Goal: Task Accomplishment & Management: Use online tool/utility

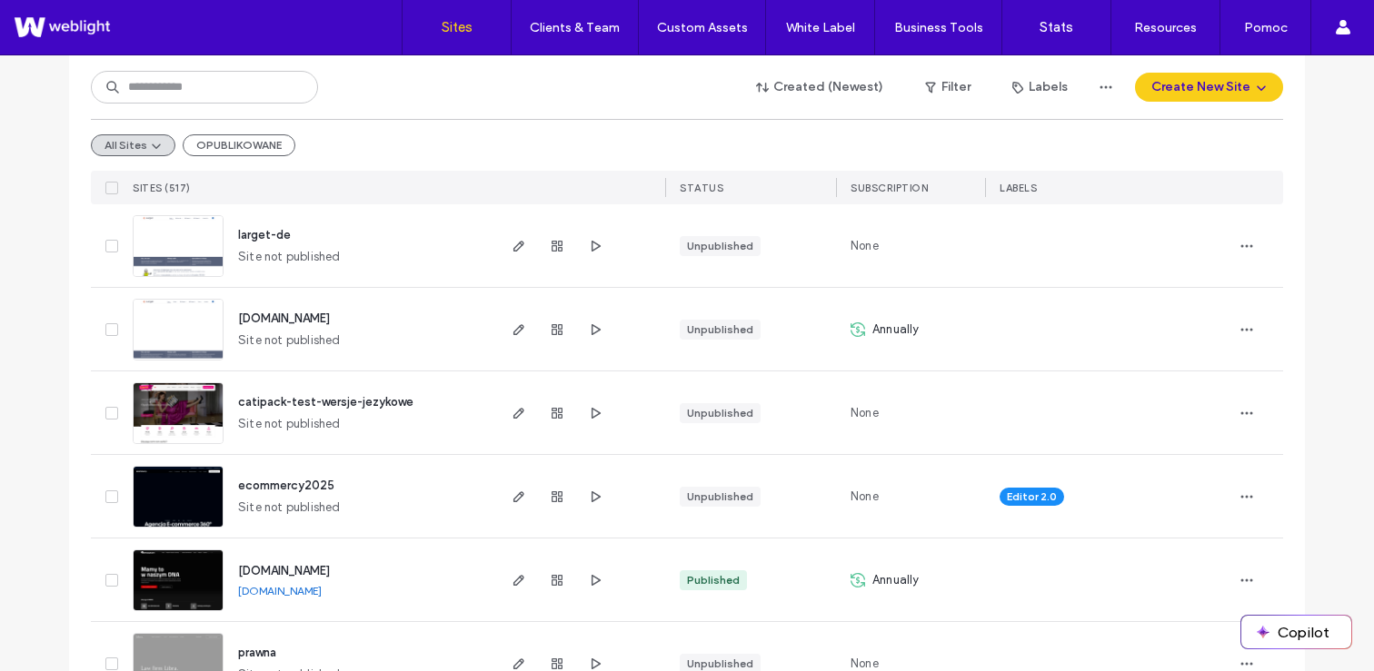
scroll to position [693, 0]
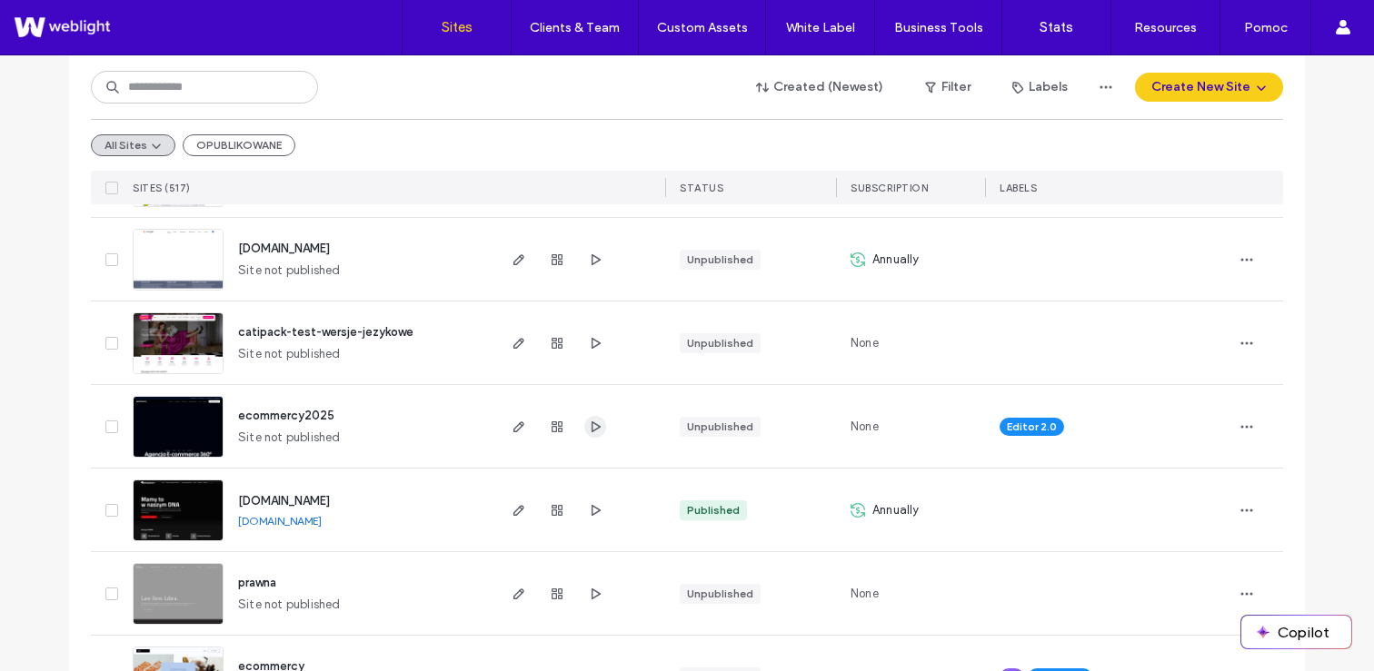
click at [594, 422] on icon "button" at bounding box center [595, 427] width 15 height 15
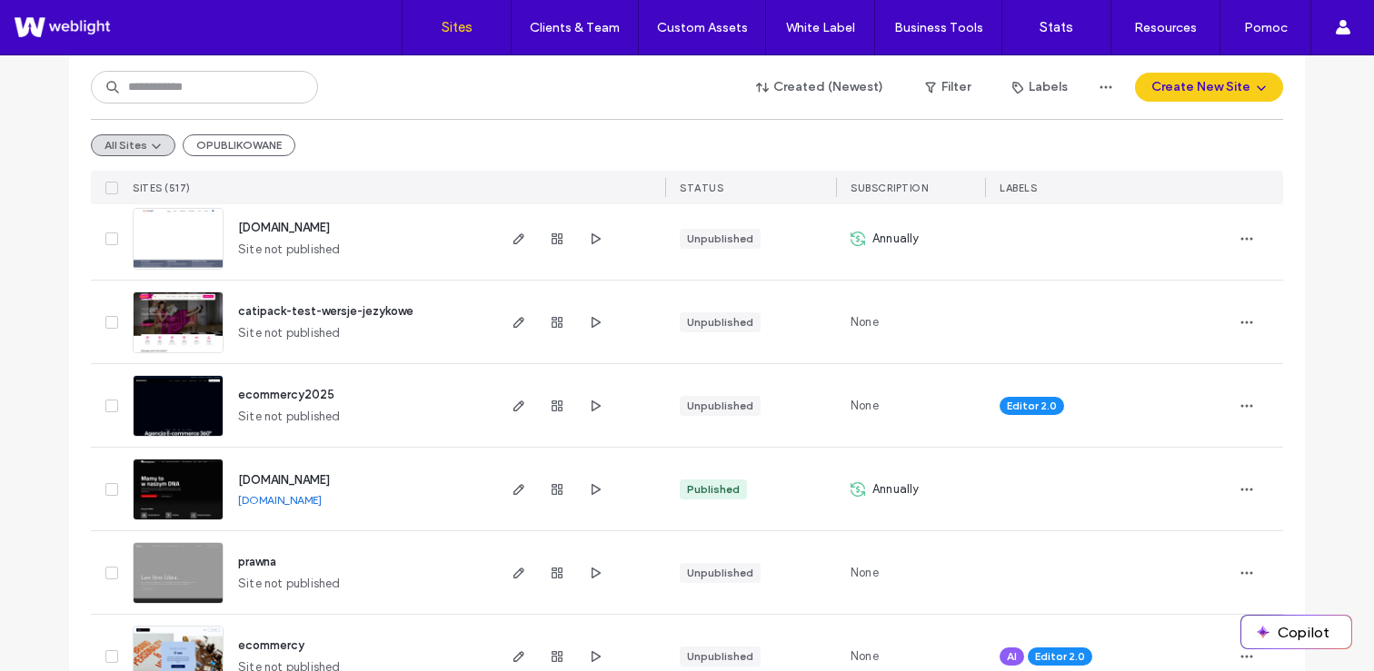
scroll to position [726, 0]
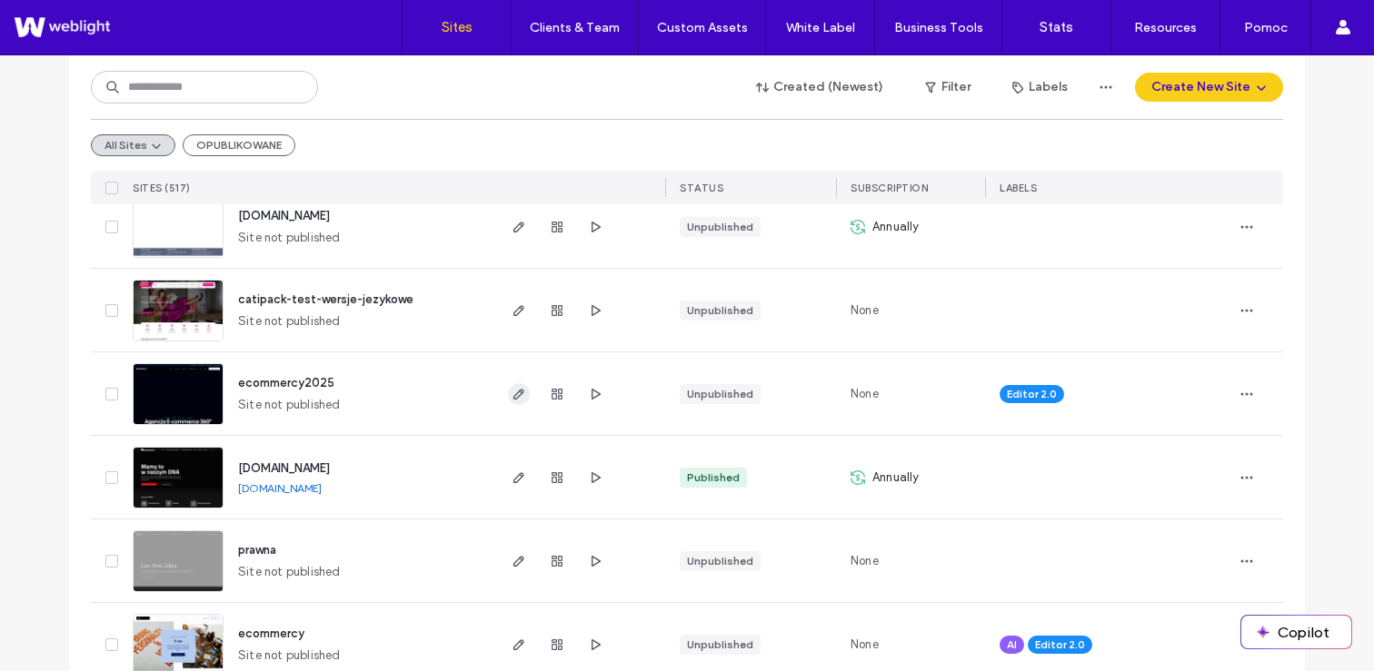
click at [516, 394] on icon "button" at bounding box center [518, 394] width 15 height 15
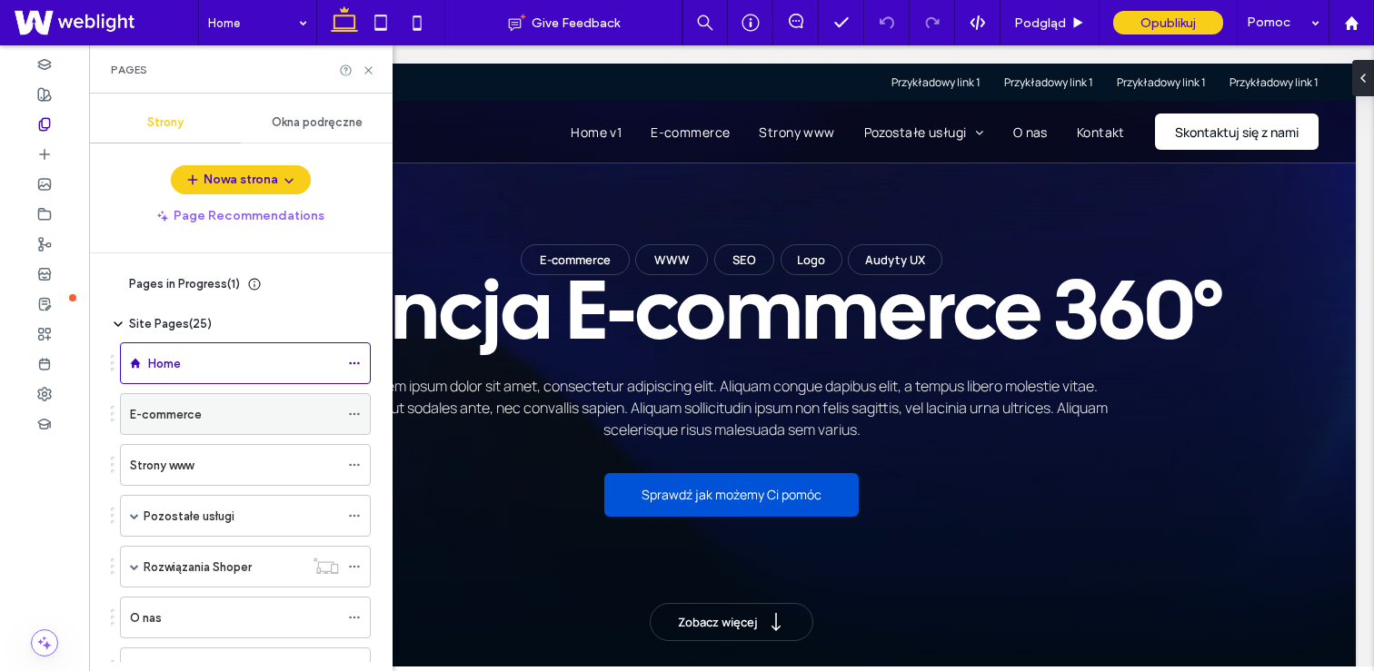
click at [292, 419] on div "E-commerce" at bounding box center [234, 414] width 209 height 19
click at [354, 413] on use at bounding box center [354, 414] width 10 height 3
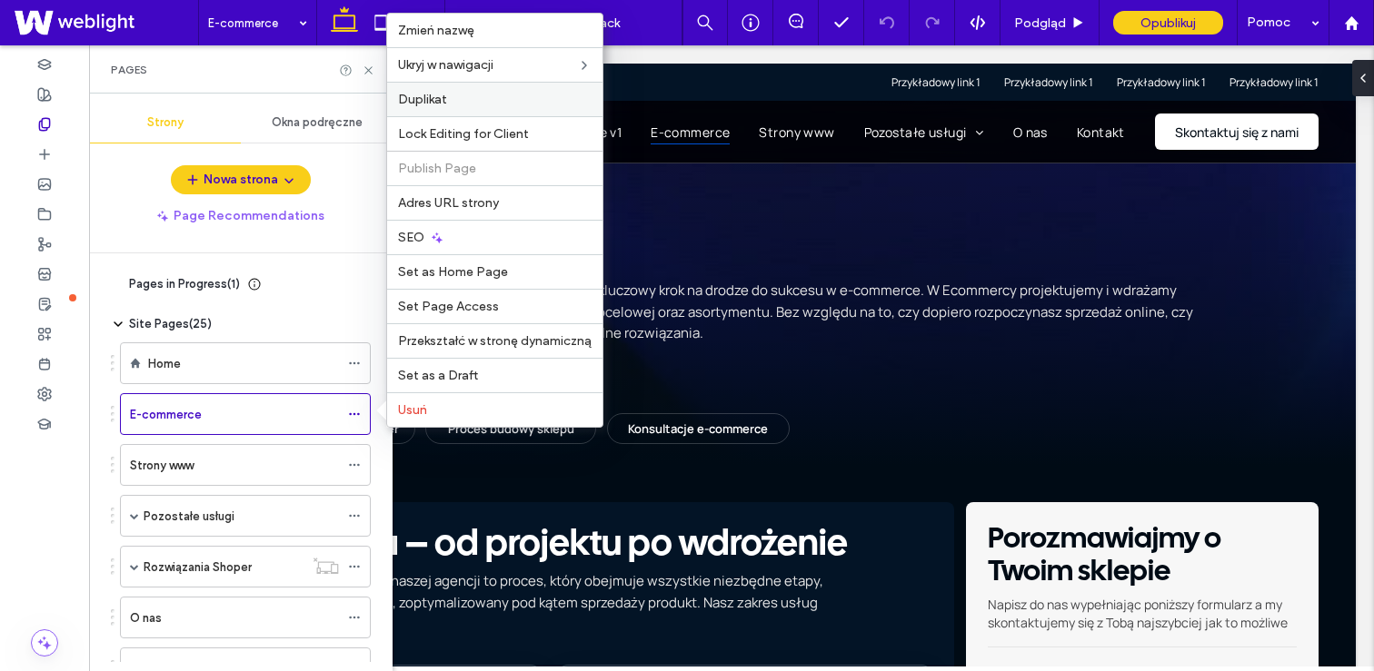
click at [436, 107] on div "Duplikat" at bounding box center [494, 99] width 215 height 35
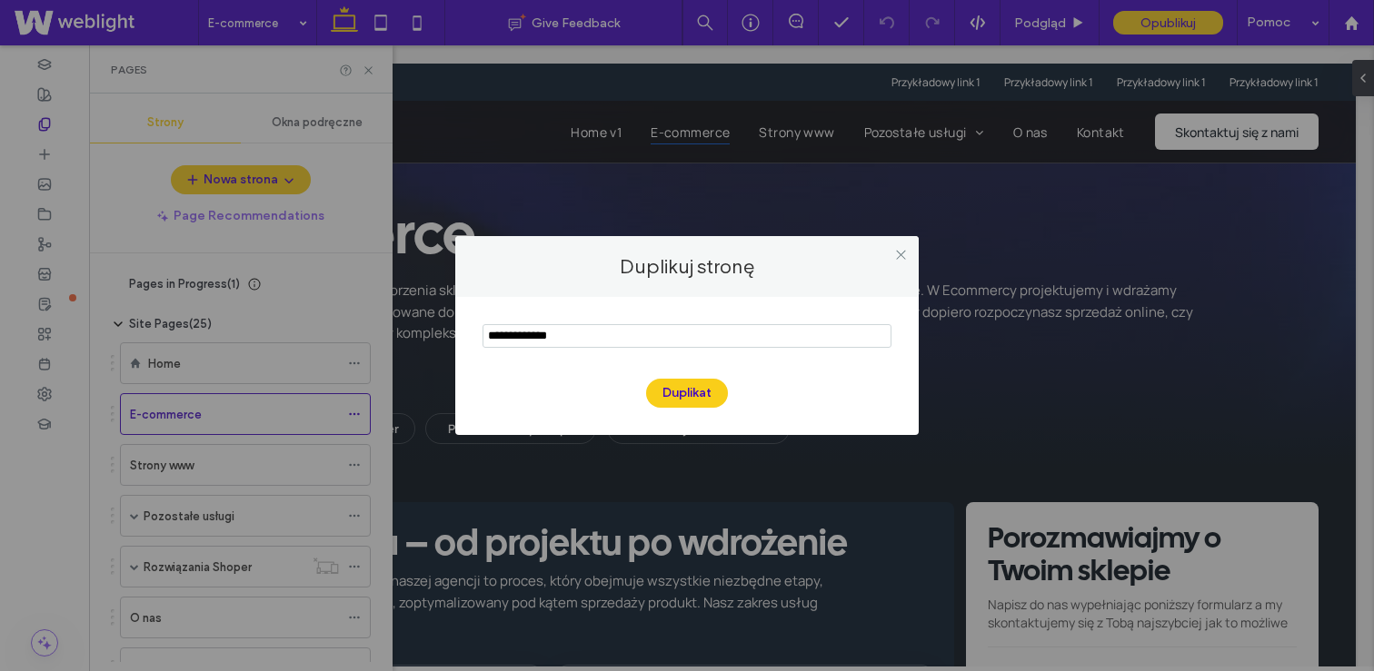
type input "**********"
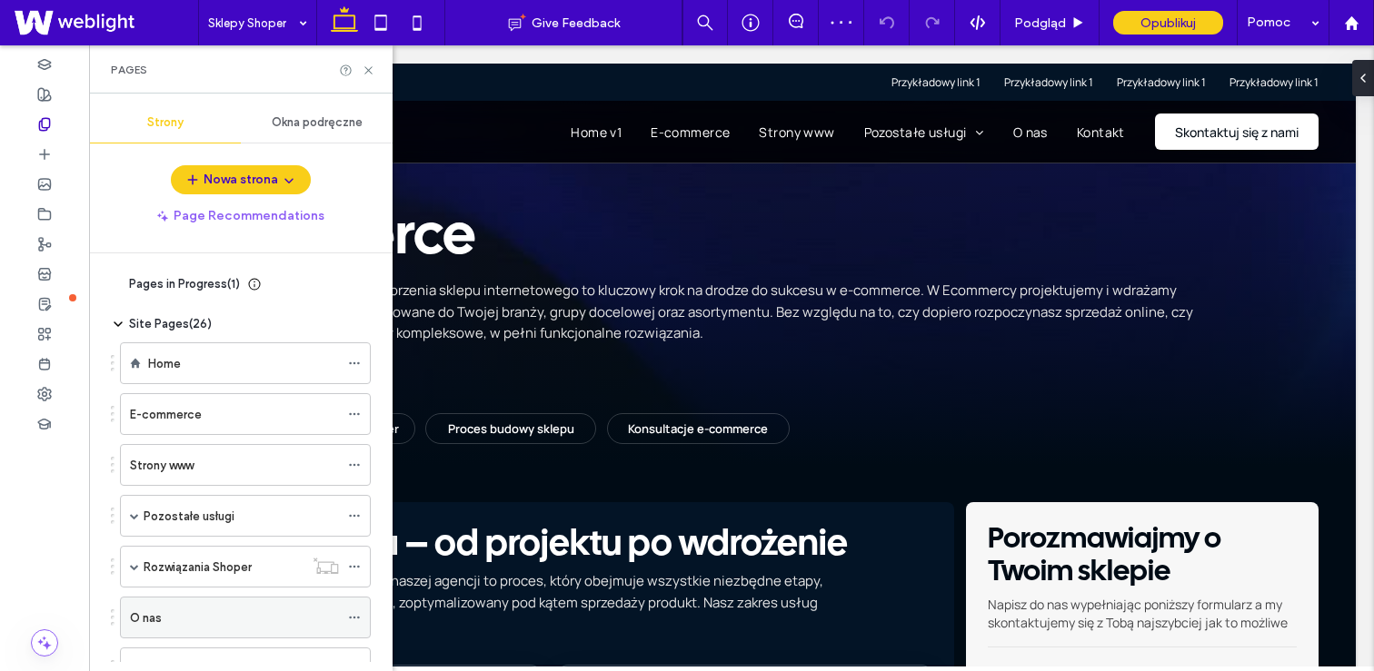
scroll to position [19, 0]
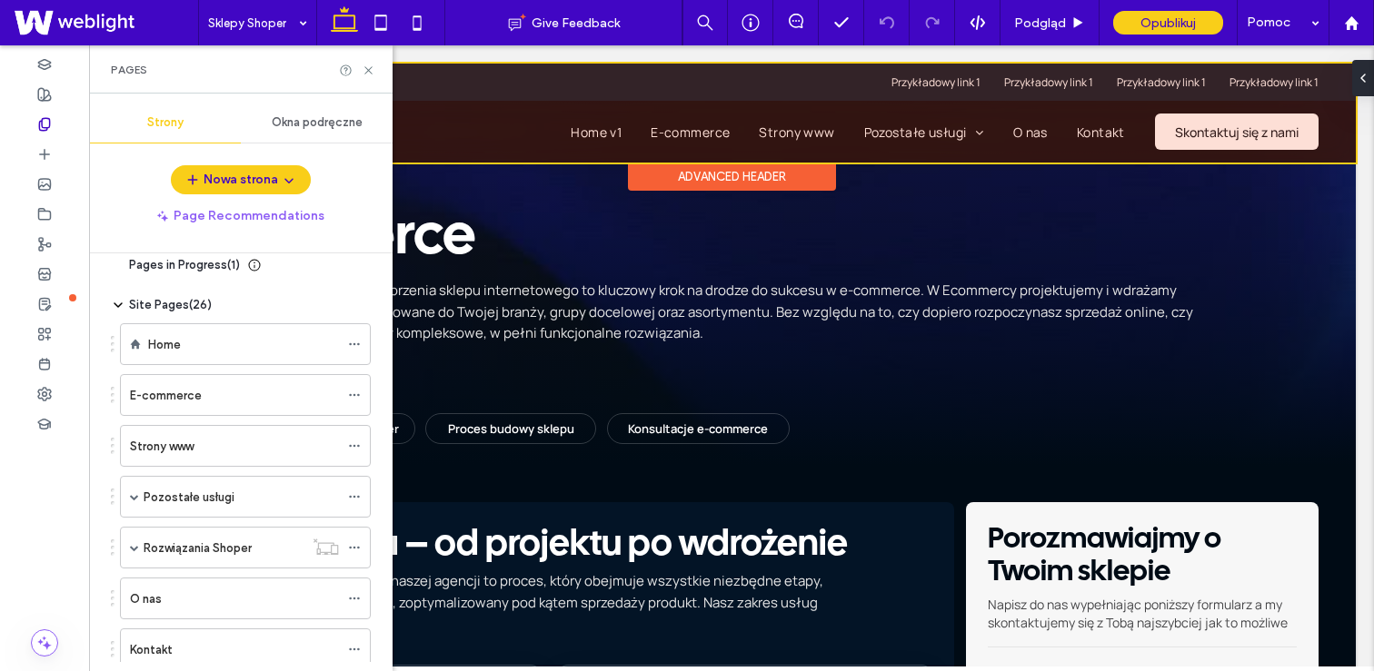
click at [488, 120] on div at bounding box center [731, 113] width 1248 height 99
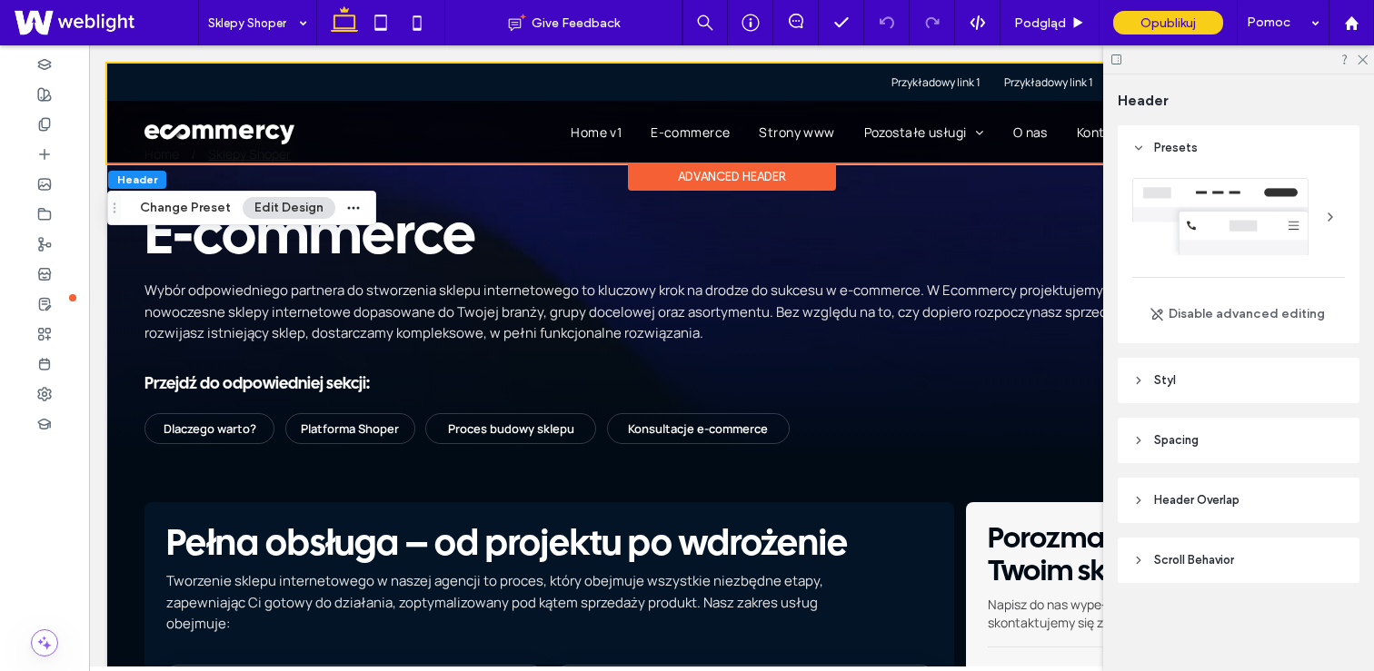
click at [1193, 186] on div at bounding box center [1238, 216] width 213 height 77
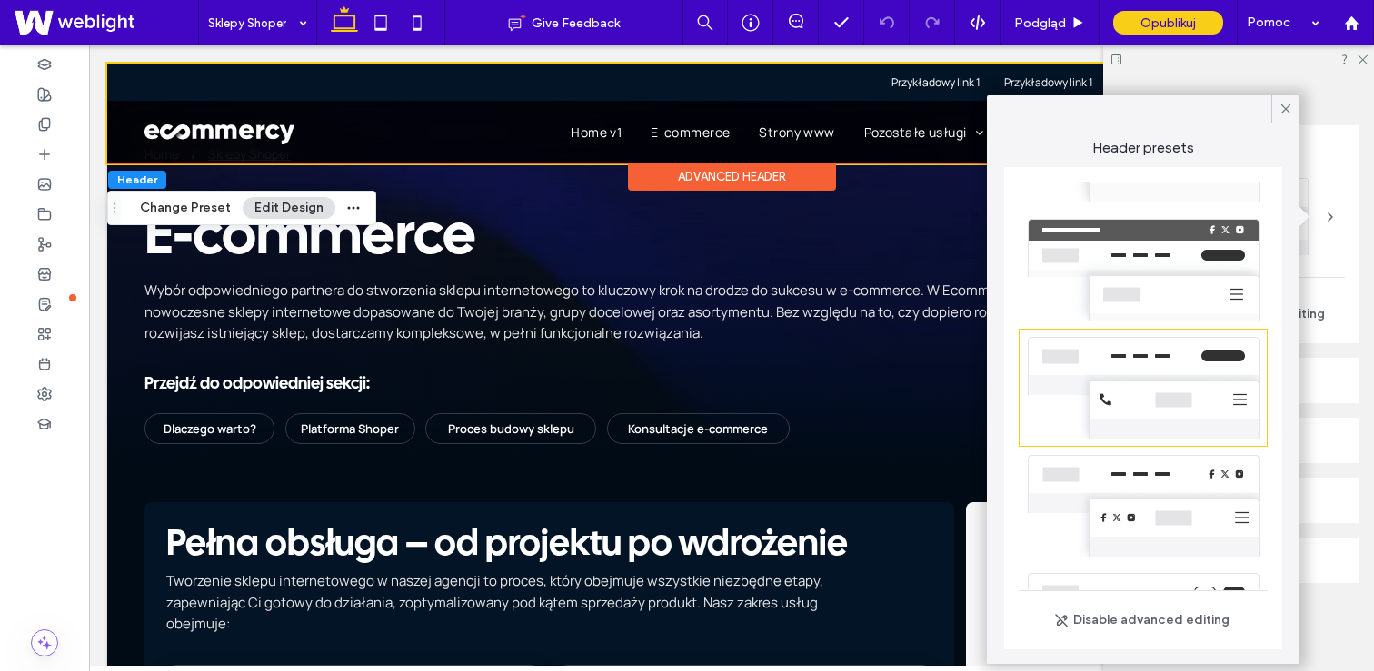
scroll to position [181, 0]
click at [1276, 105] on div at bounding box center [1285, 108] width 28 height 27
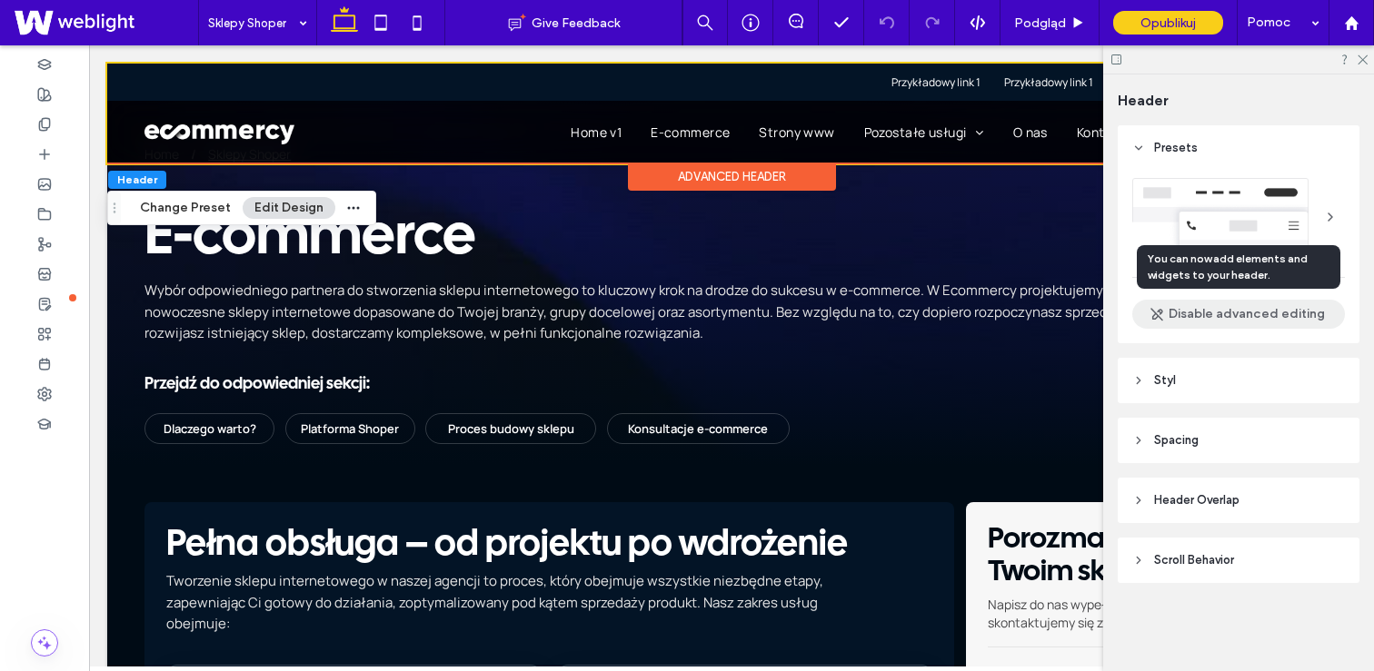
click at [1225, 306] on button "Disable advanced editing" at bounding box center [1238, 314] width 213 height 29
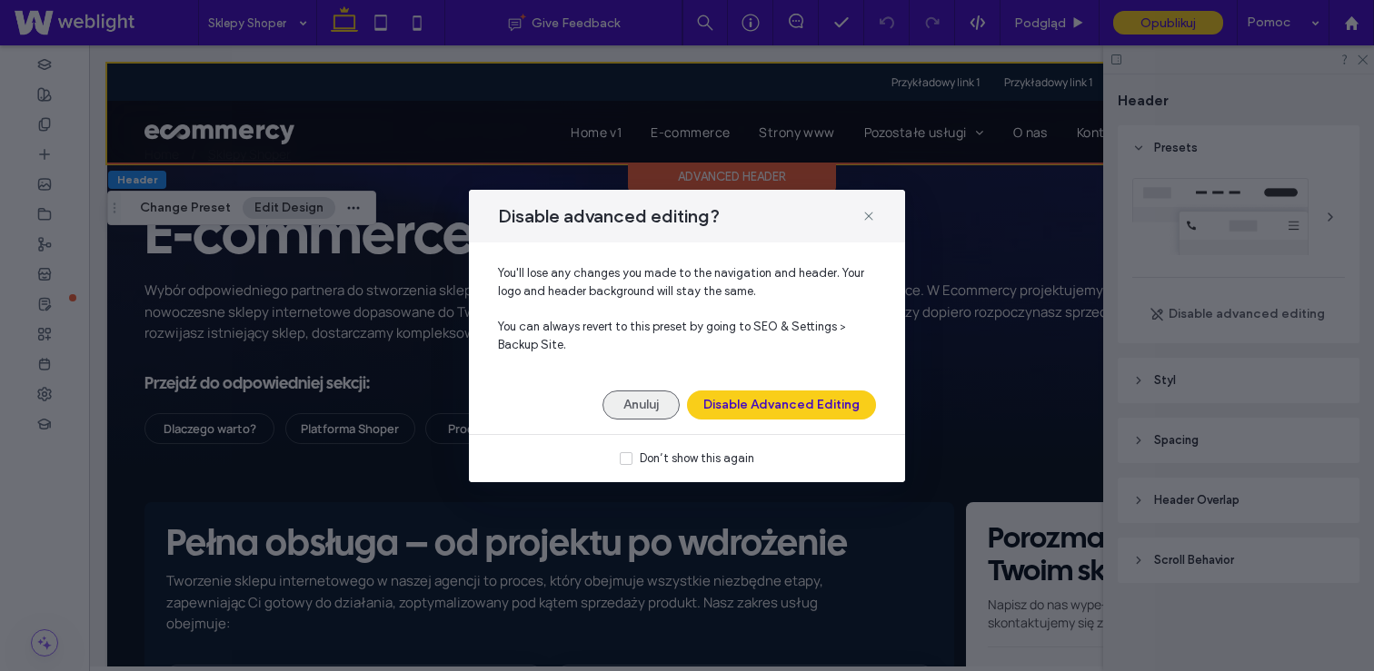
click at [620, 402] on button "Anuluj" at bounding box center [640, 405] width 77 height 29
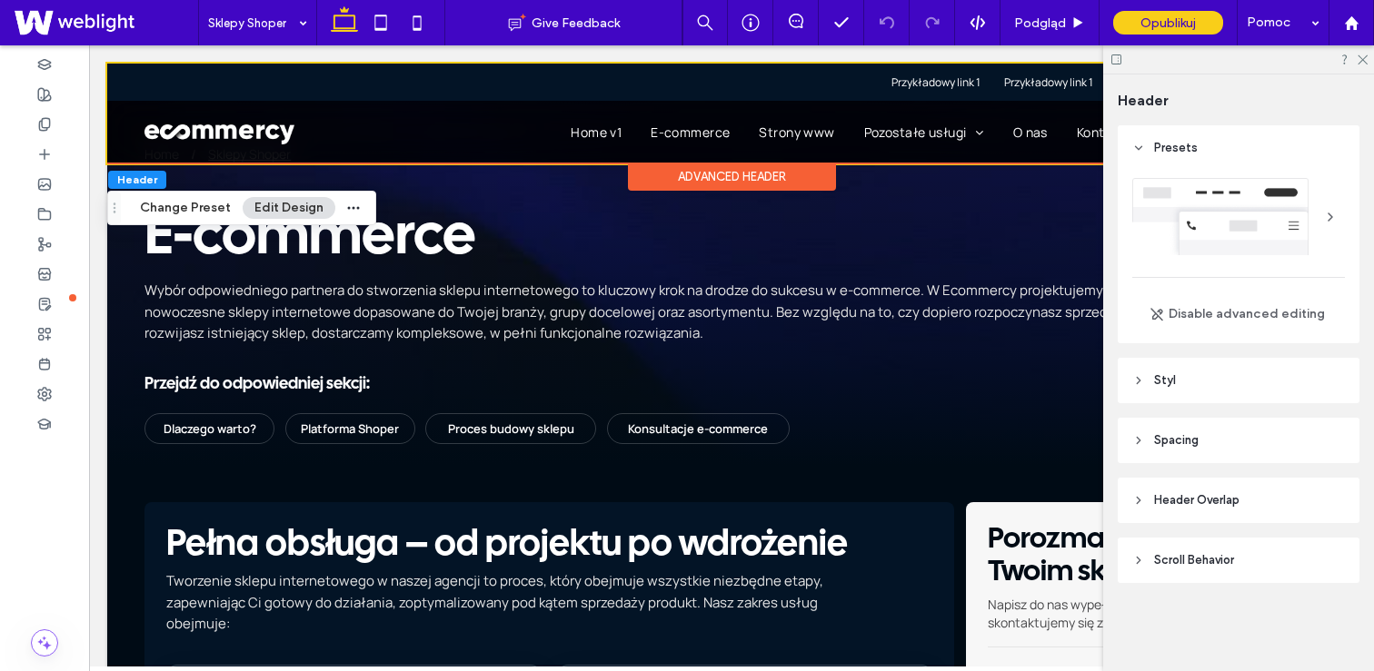
click at [1138, 148] on use at bounding box center [1139, 148] width 6 height 4
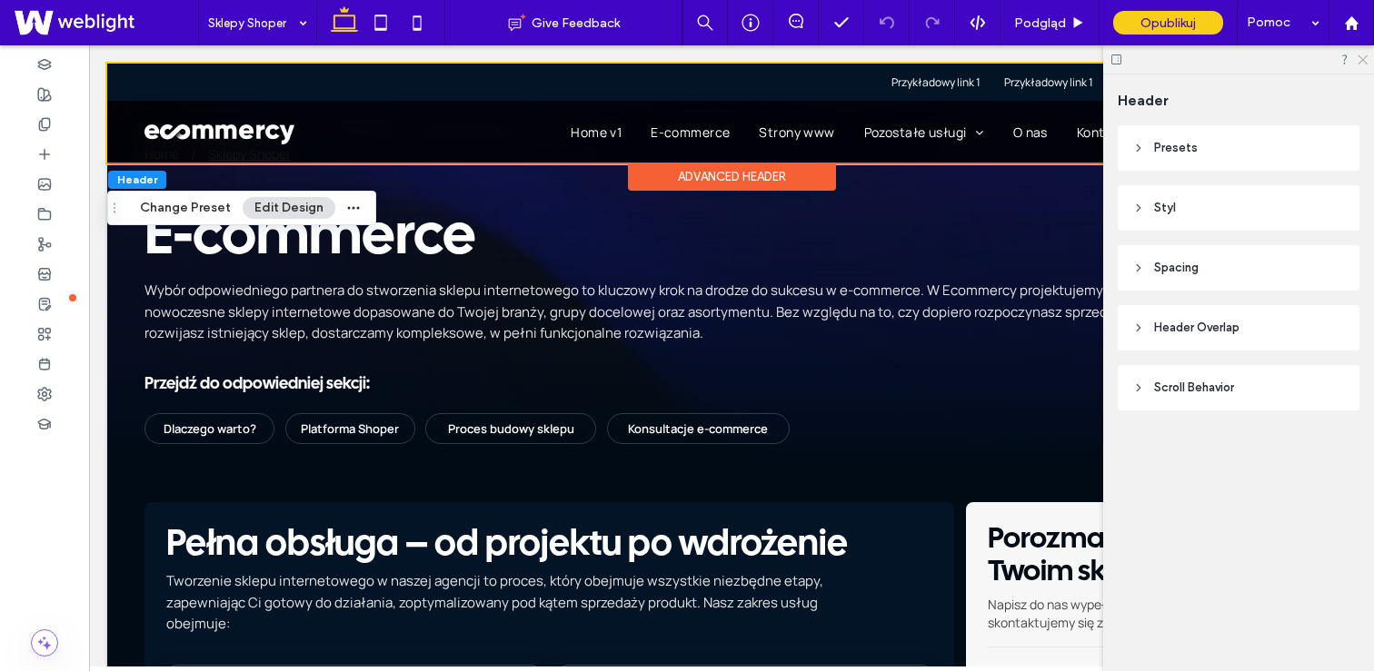
click at [1364, 56] on icon at bounding box center [1361, 59] width 12 height 12
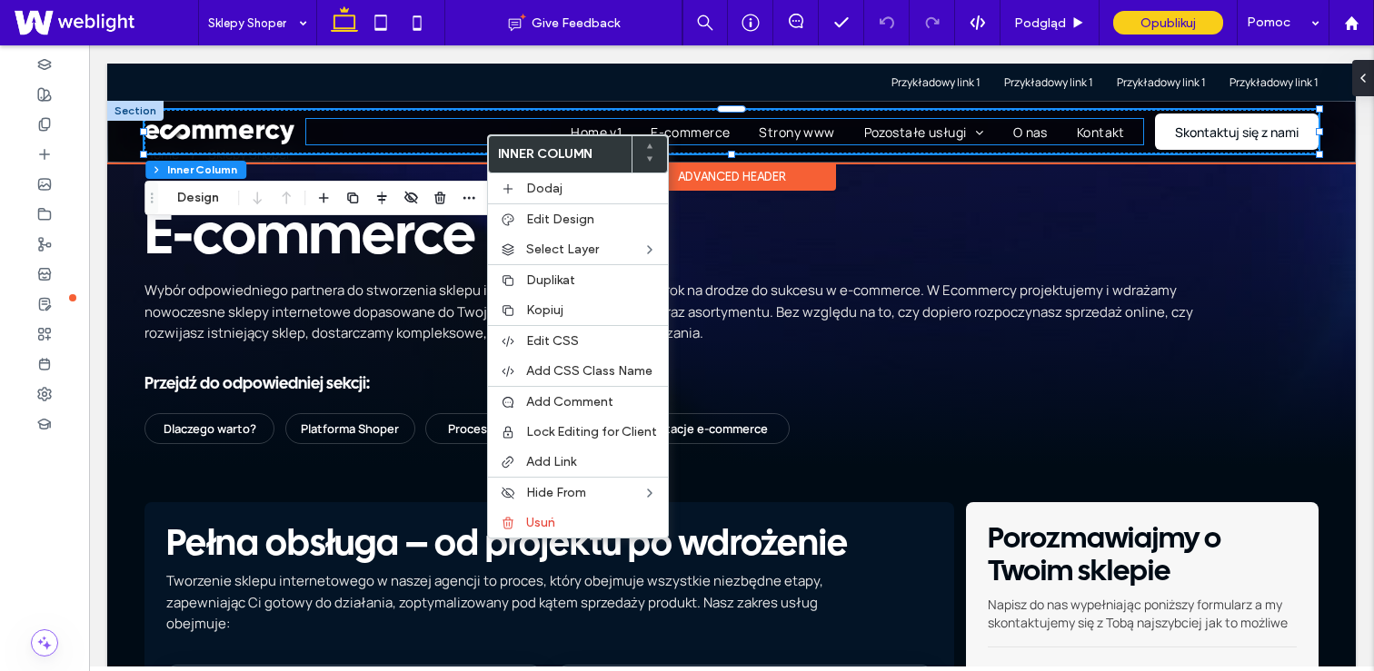
click at [457, 143] on ul "Home v1 E-commerce Strony www Pozostałe usługi Pozycjonowanie Identyfikacja wiz…" at bounding box center [724, 131] width 837 height 25
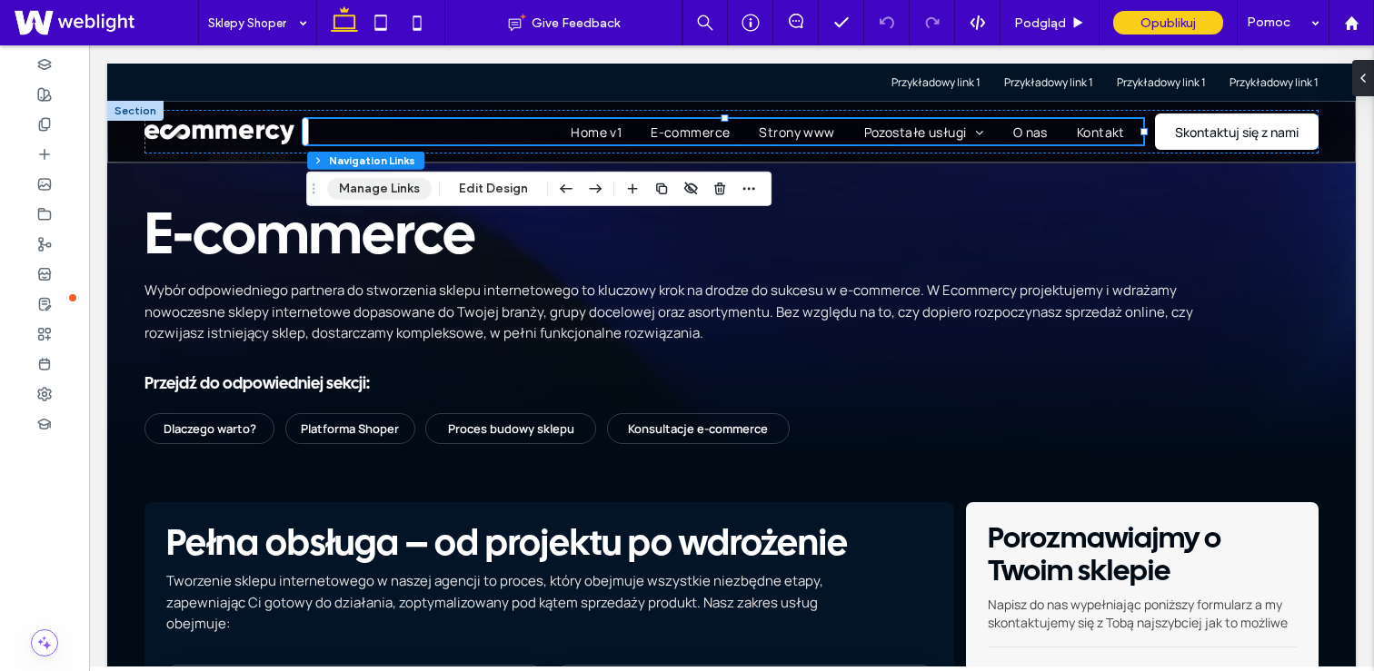
click at [399, 188] on button "Manage Links" at bounding box center [379, 189] width 104 height 22
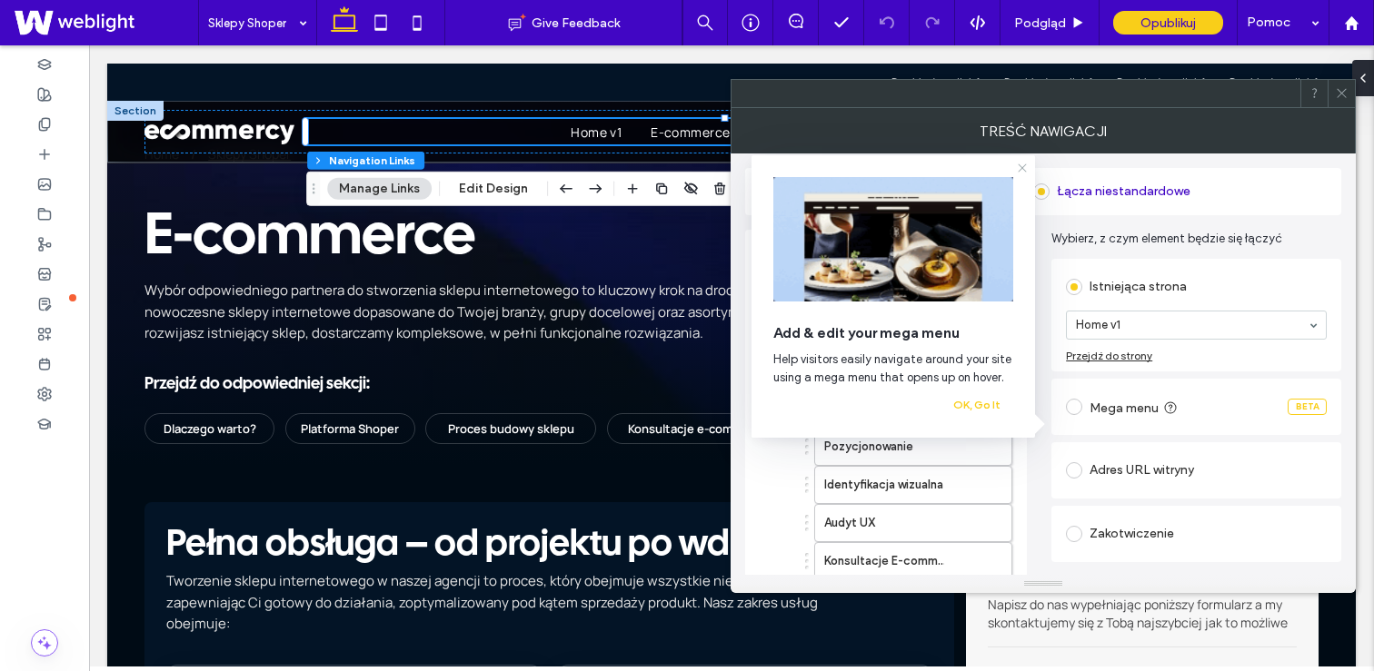
click at [1017, 172] on use at bounding box center [1021, 168] width 8 height 8
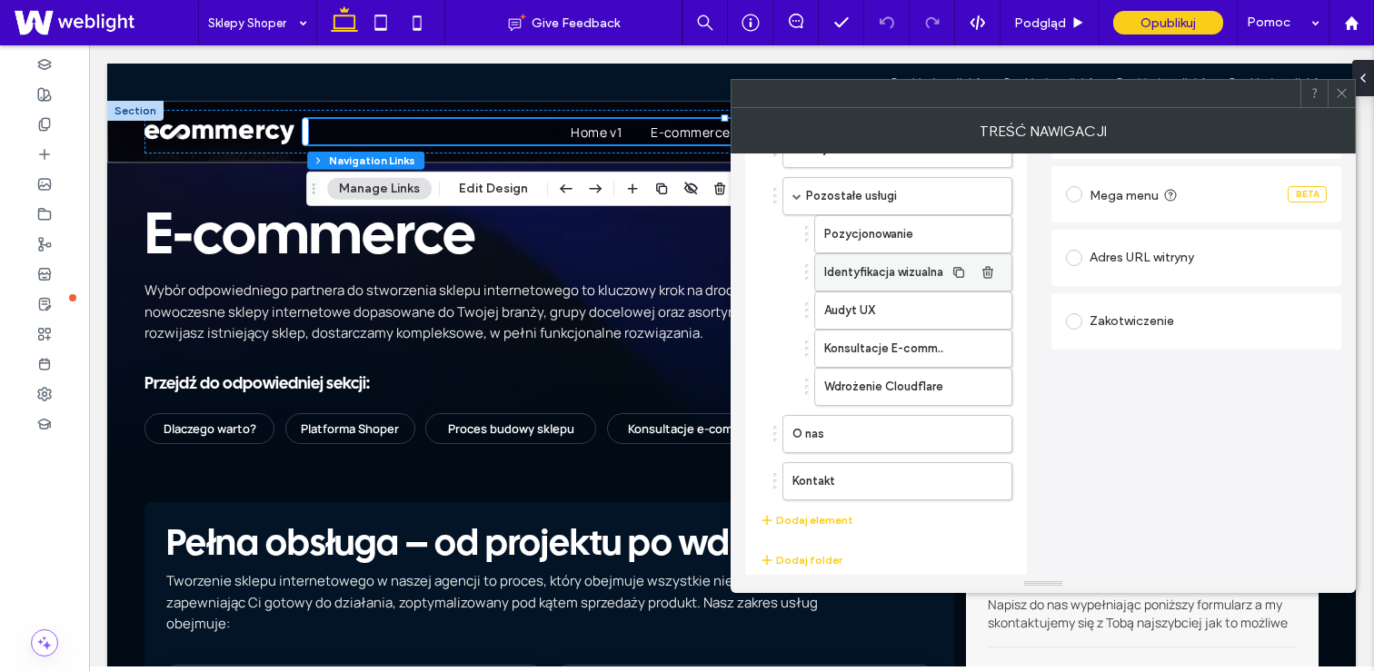
scroll to position [242, 0]
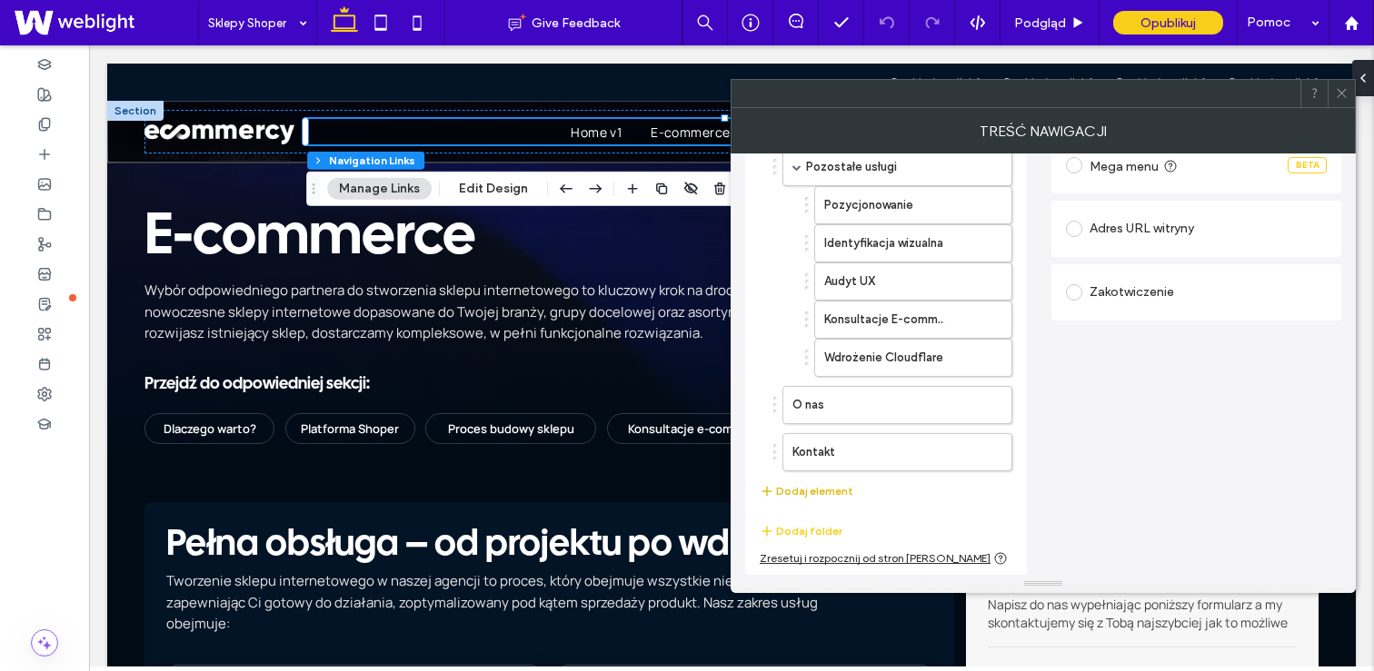
click at [844, 484] on button "Dodaj element" at bounding box center [806, 492] width 94 height 22
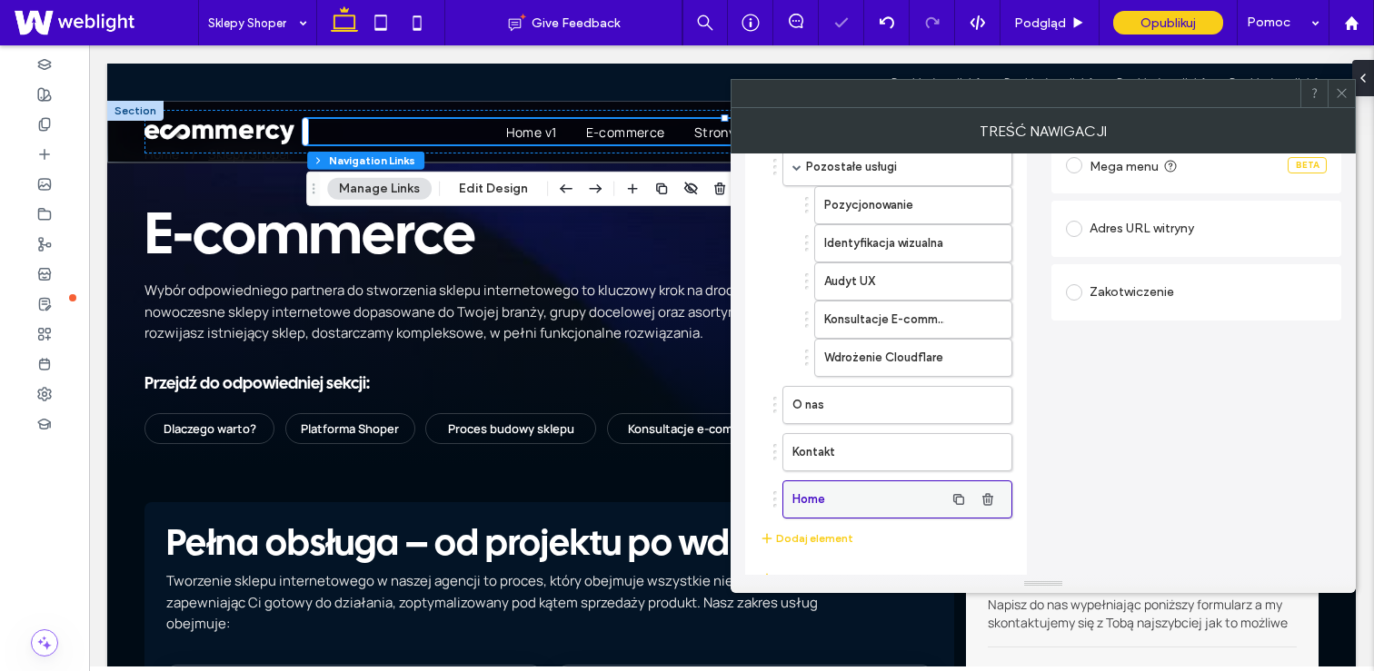
click at [843, 497] on label "Home" at bounding box center [868, 499] width 152 height 36
click at [982, 498] on icon "button" at bounding box center [987, 499] width 15 height 15
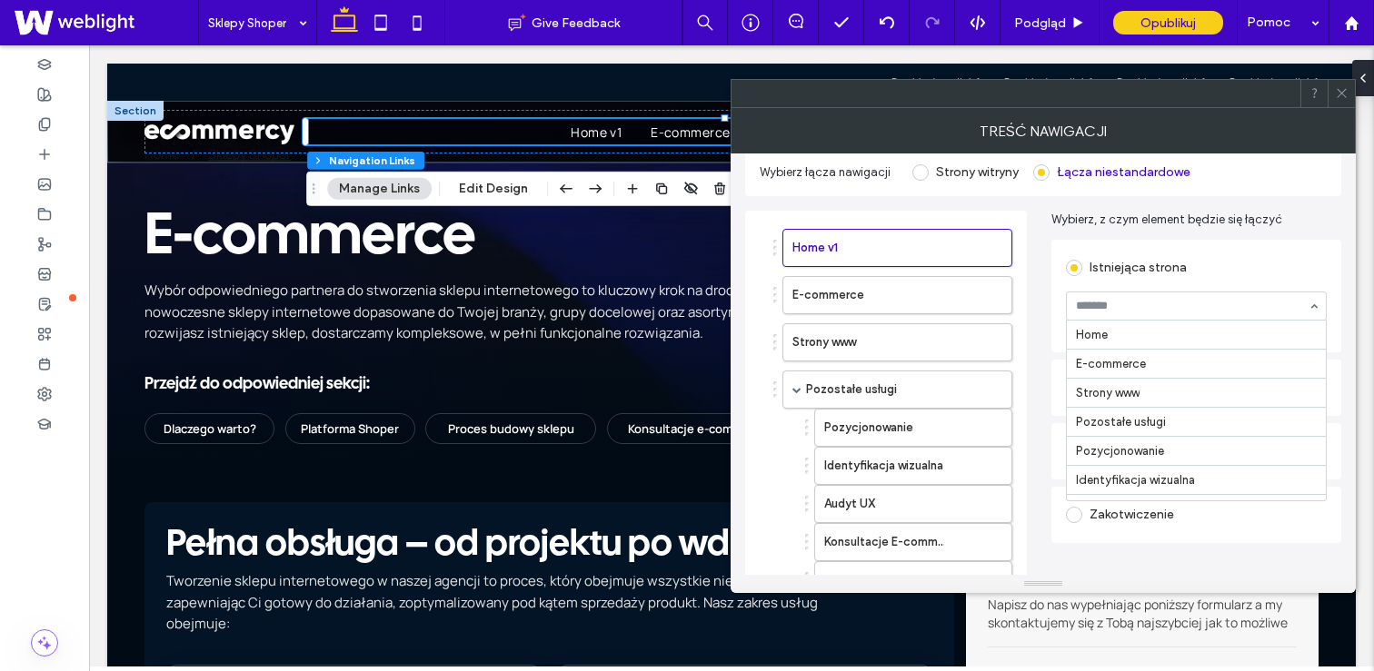
scroll to position [599, 0]
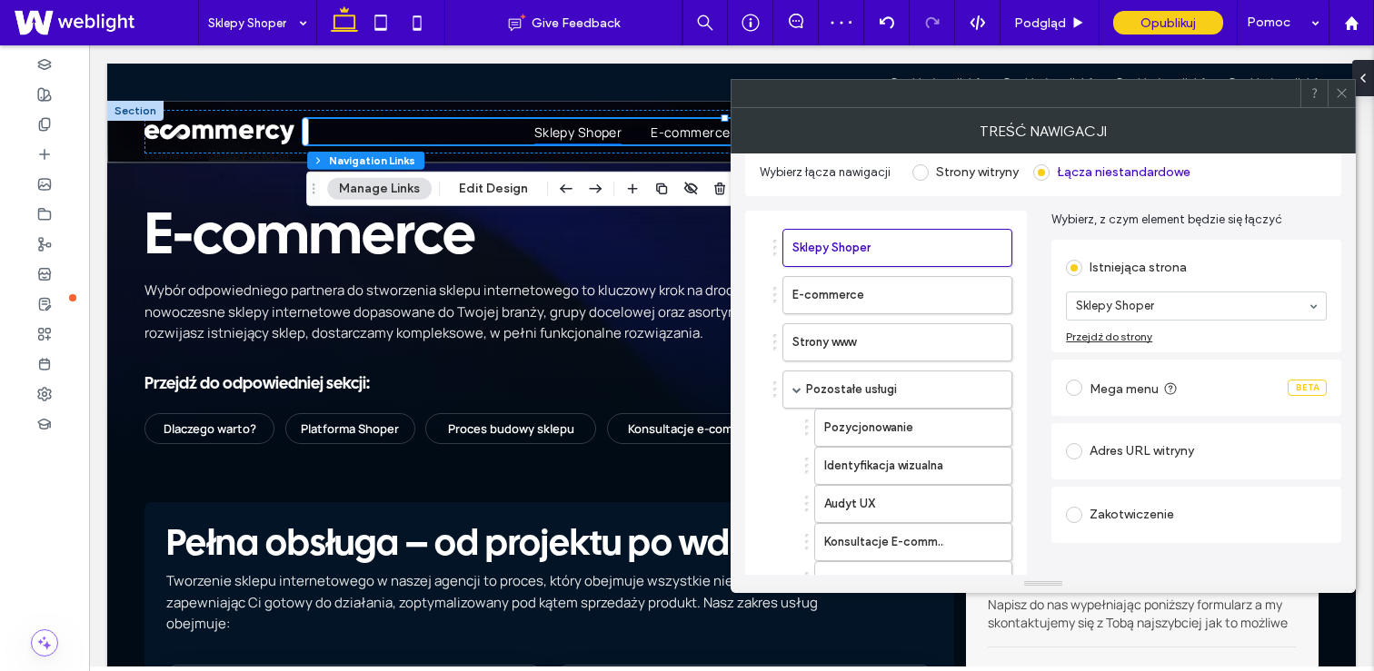
click at [1339, 96] on icon at bounding box center [1342, 93] width 14 height 14
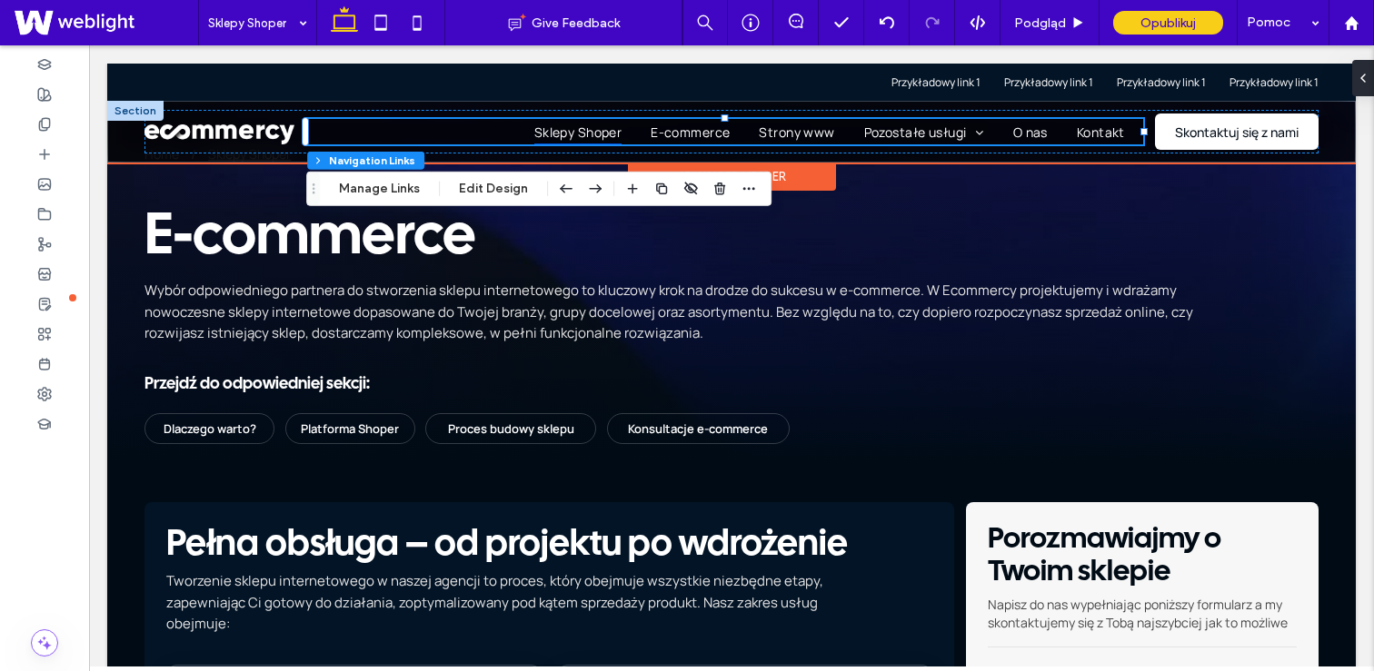
click at [559, 134] on span "Sklepy Shoper" at bounding box center [577, 131] width 87 height 25
click at [591, 131] on span "Sklepy Shoper" at bounding box center [577, 131] width 87 height 25
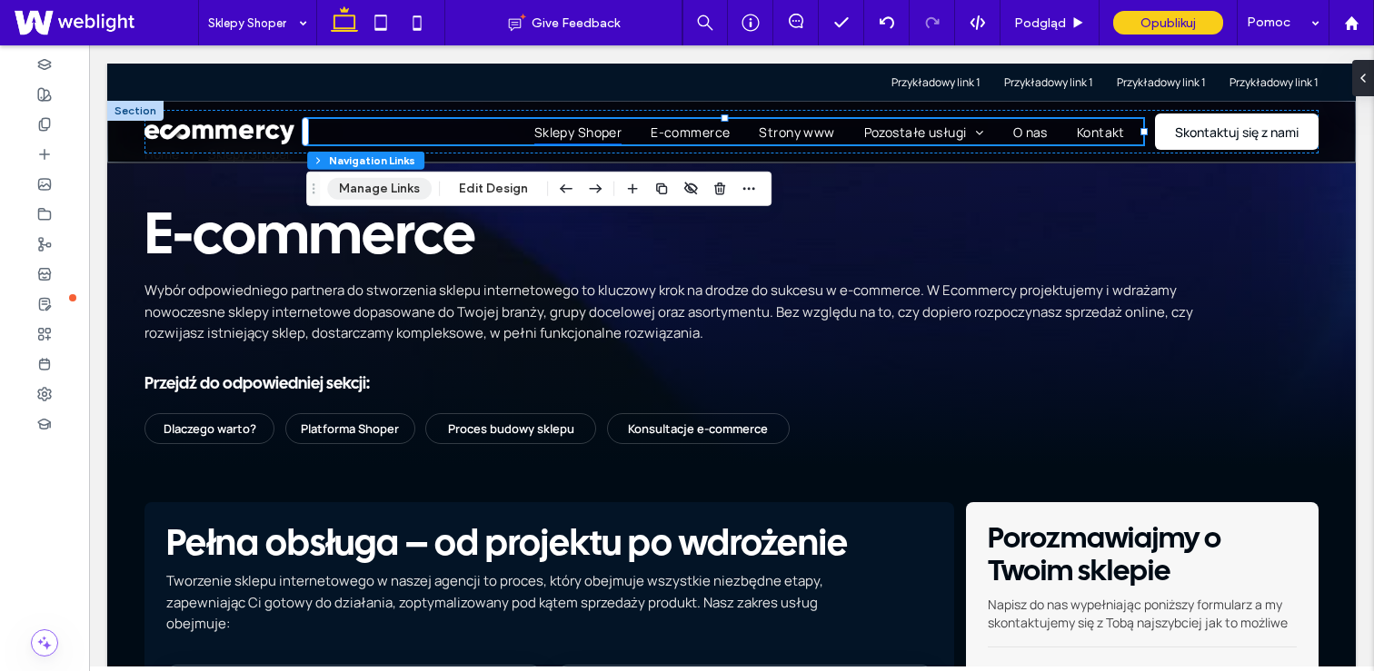
click at [386, 188] on button "Manage Links" at bounding box center [379, 189] width 104 height 22
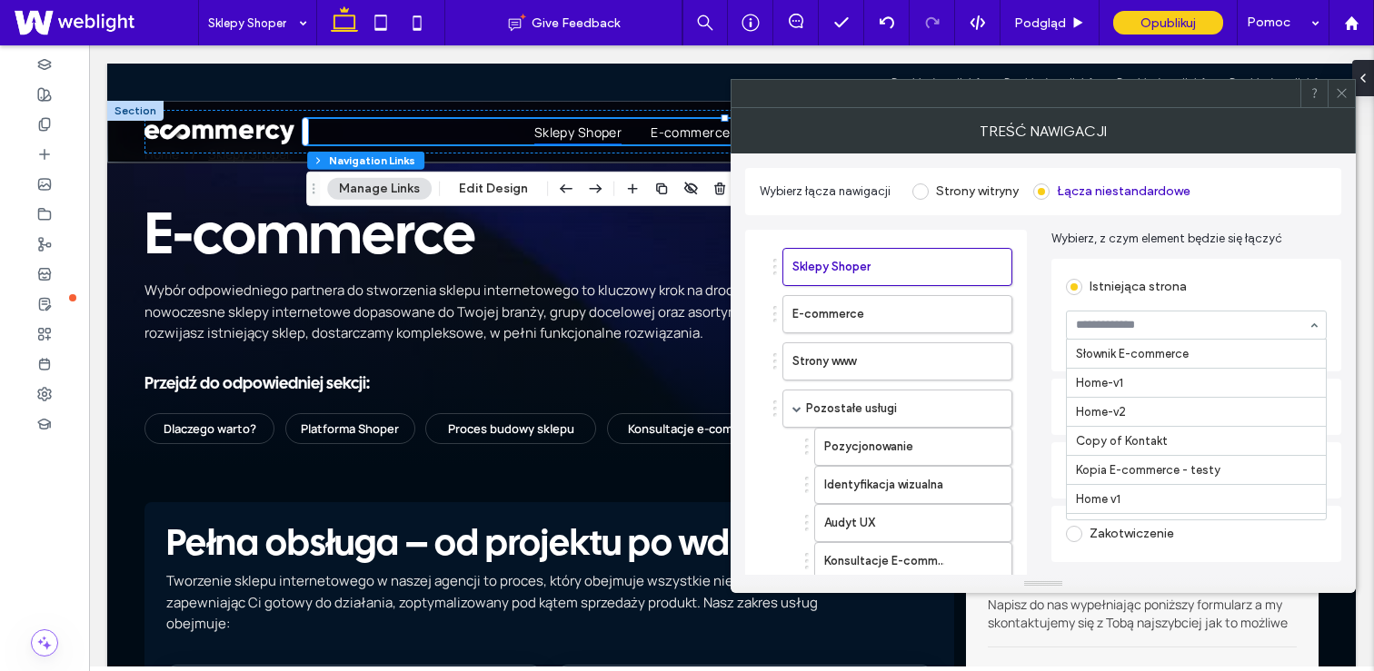
scroll to position [531, 0]
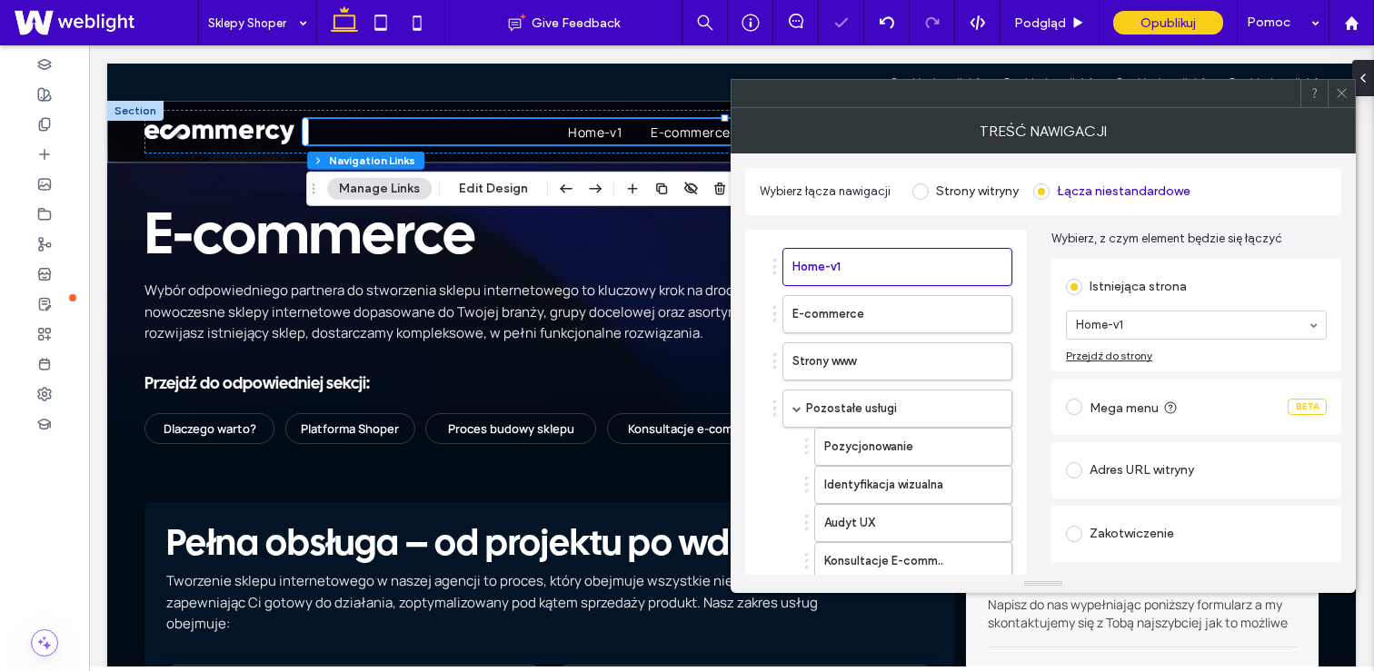
click at [1111, 325] on input at bounding box center [1192, 325] width 232 height 13
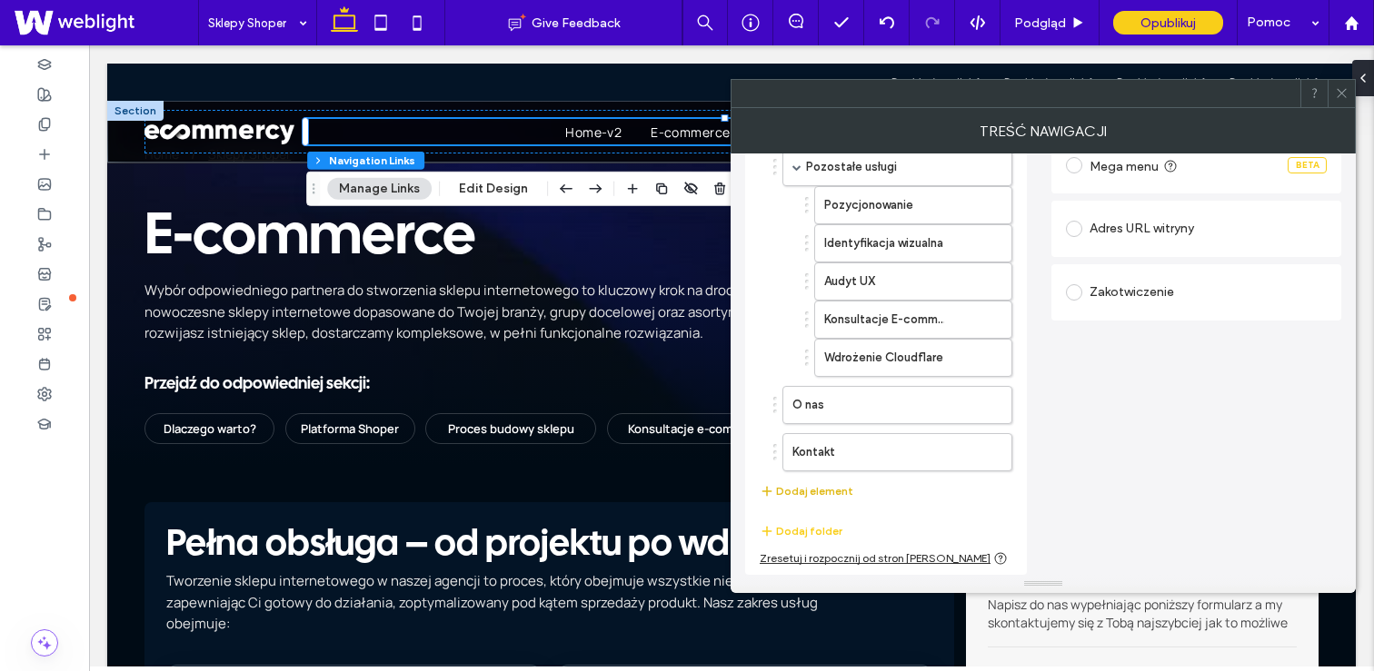
click at [816, 487] on button "Dodaj element" at bounding box center [806, 492] width 94 height 22
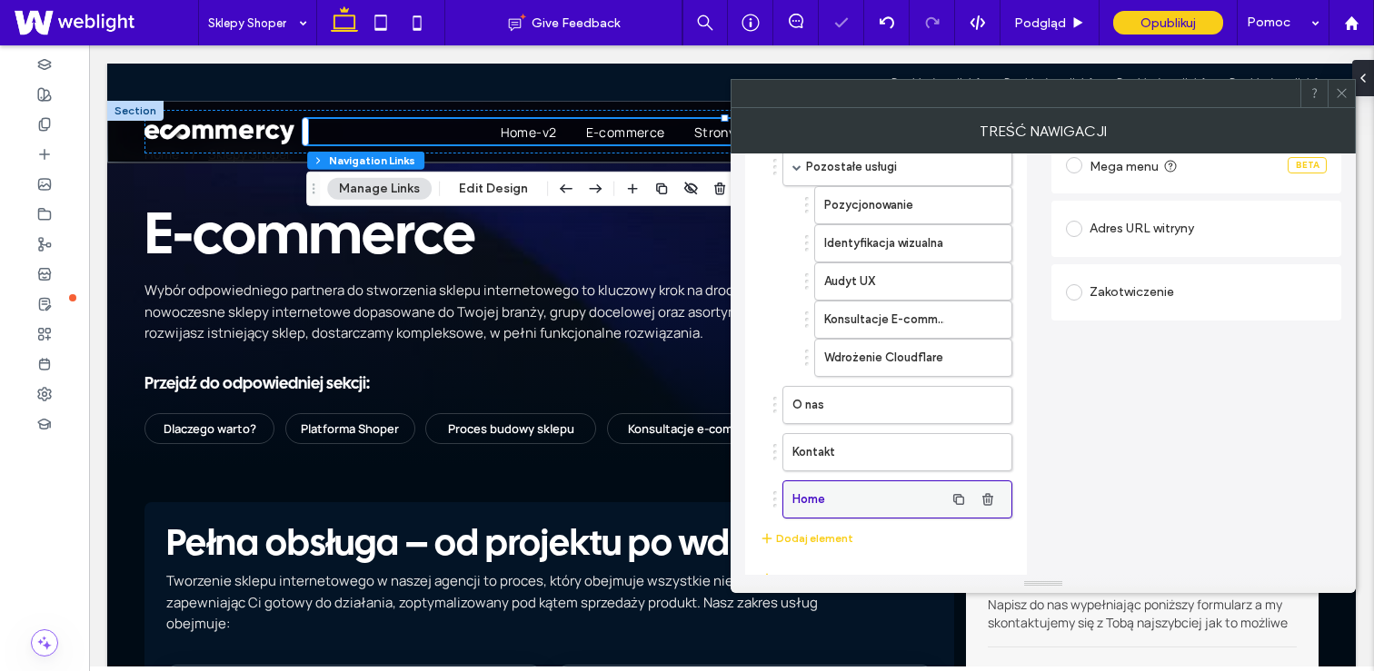
click at [834, 491] on label "Home" at bounding box center [868, 499] width 152 height 36
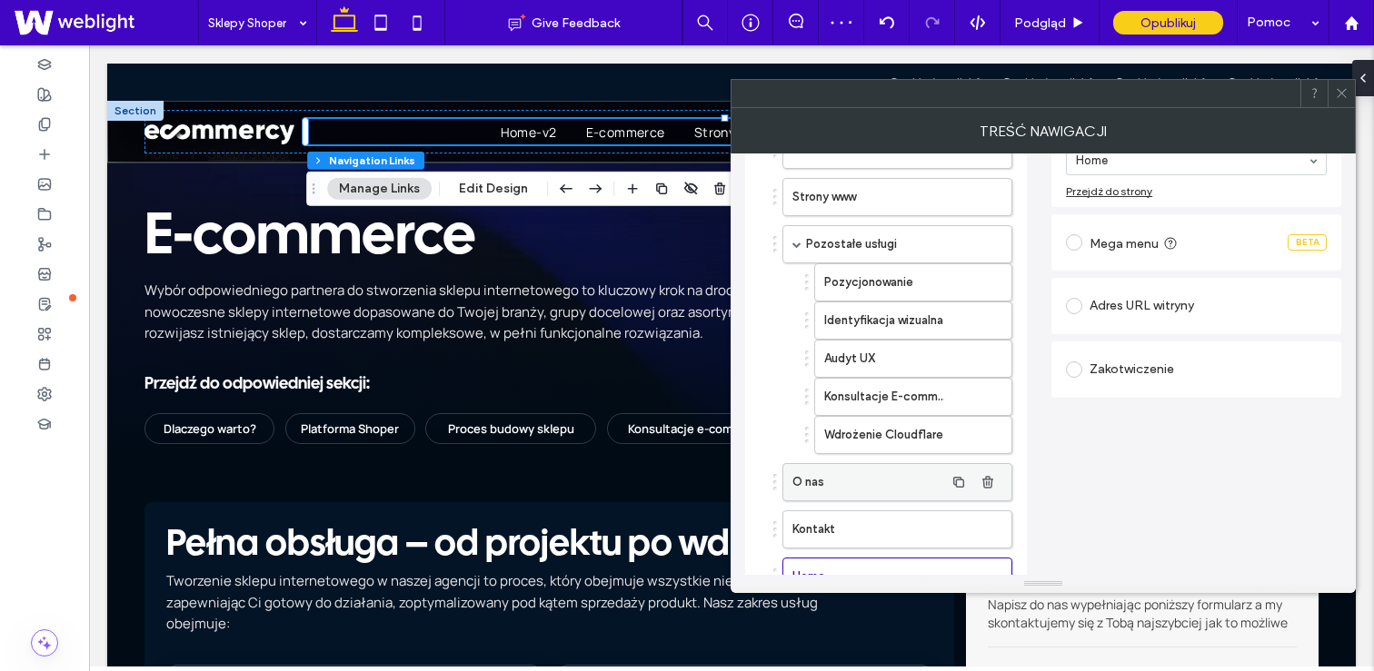
scroll to position [0, 0]
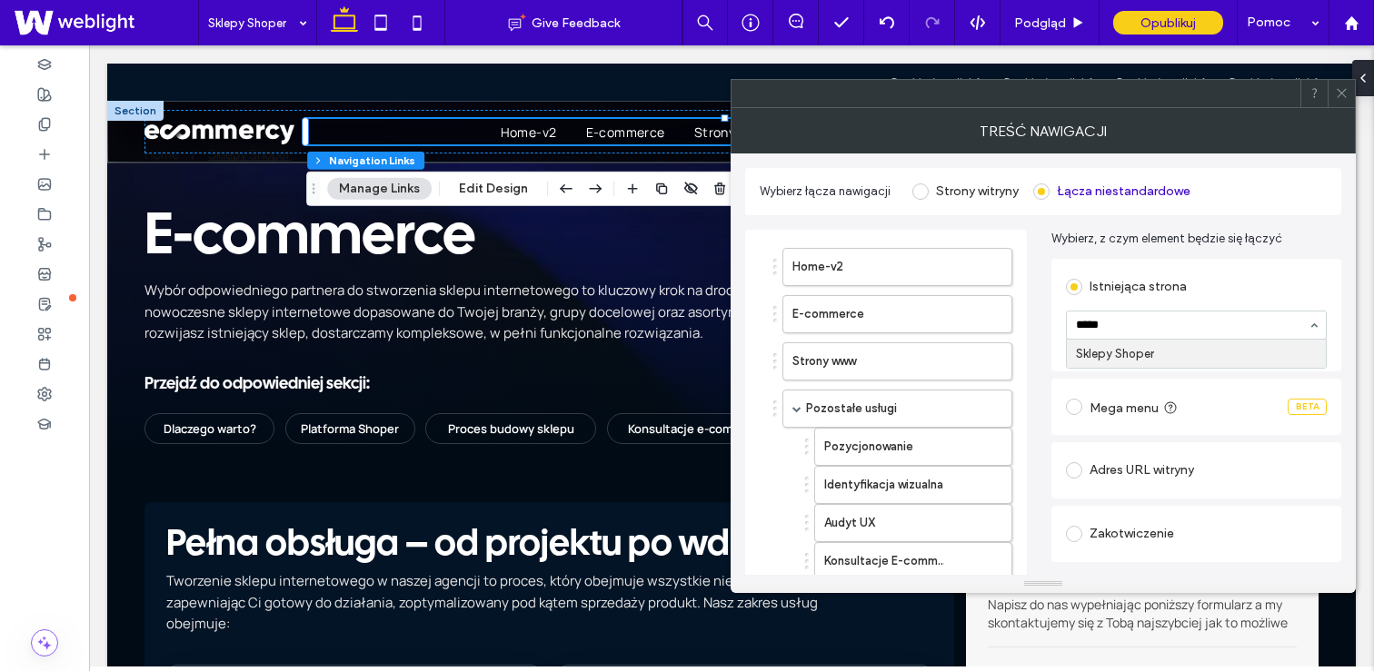
type input "******"
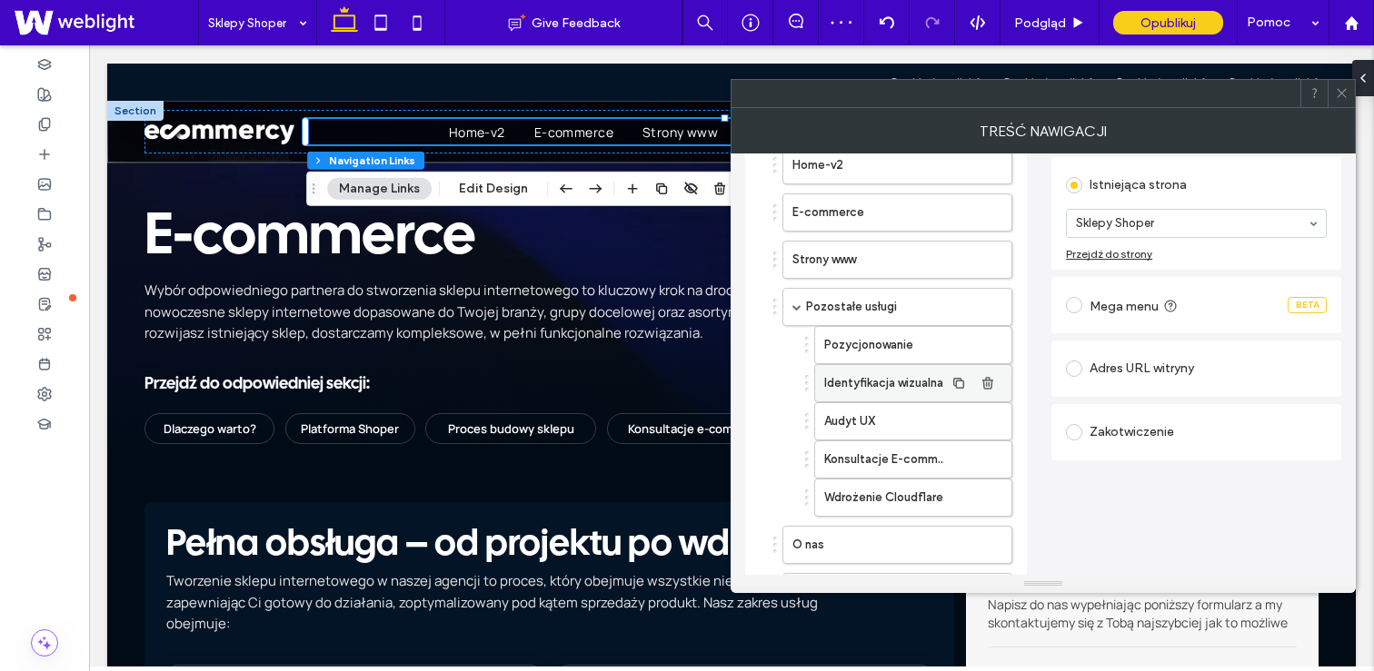
scroll to position [205, 0]
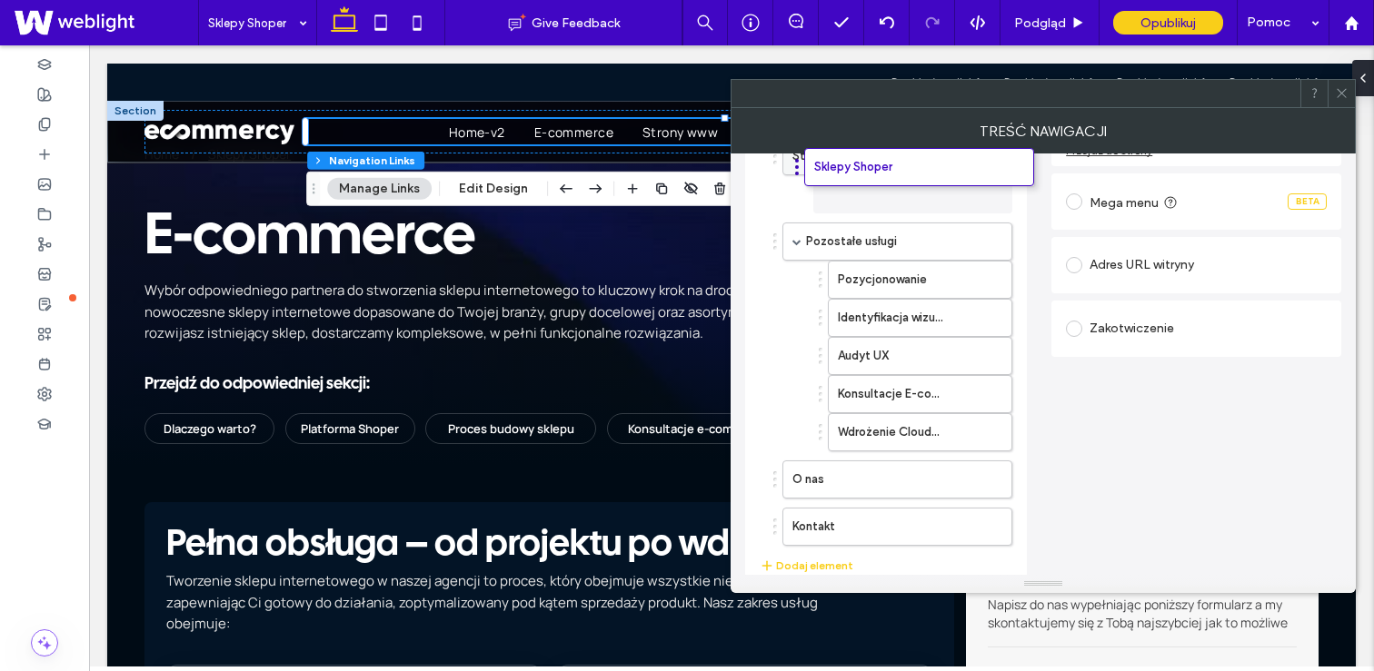
drag, startPoint x: 855, startPoint y: 528, endPoint x: 871, endPoint y: 166, distance: 361.9
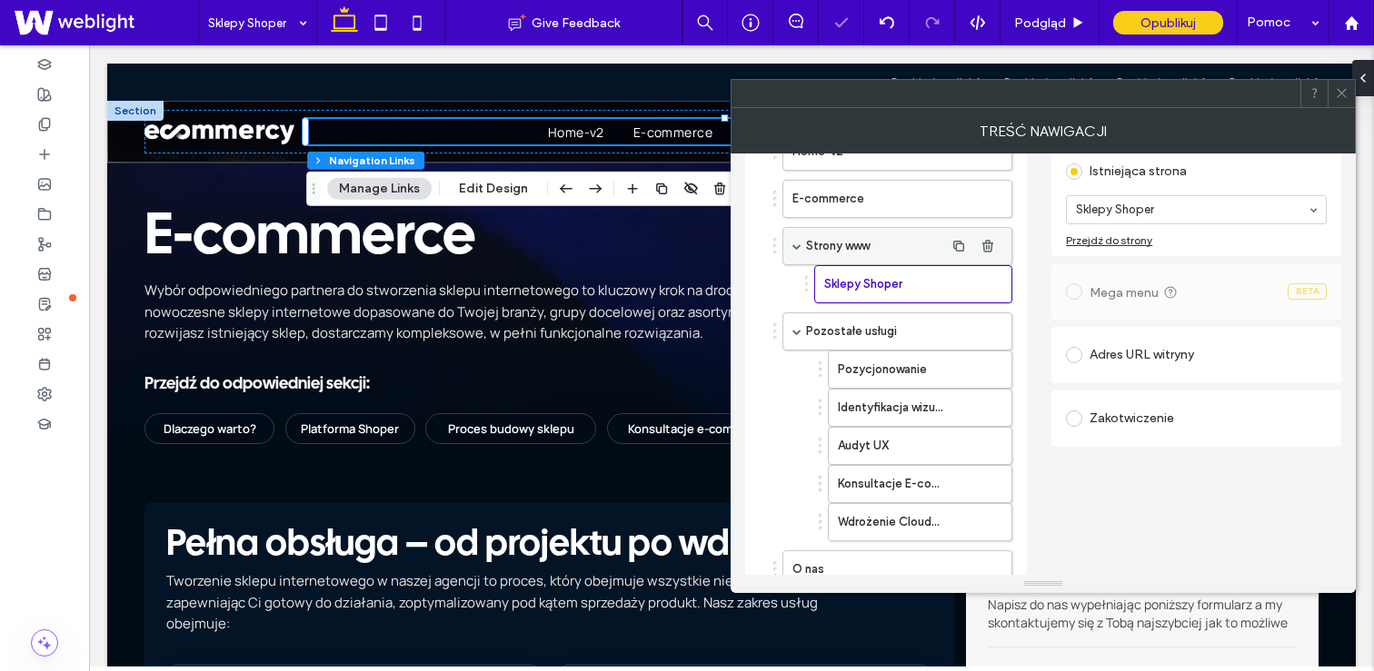
scroll to position [88, 0]
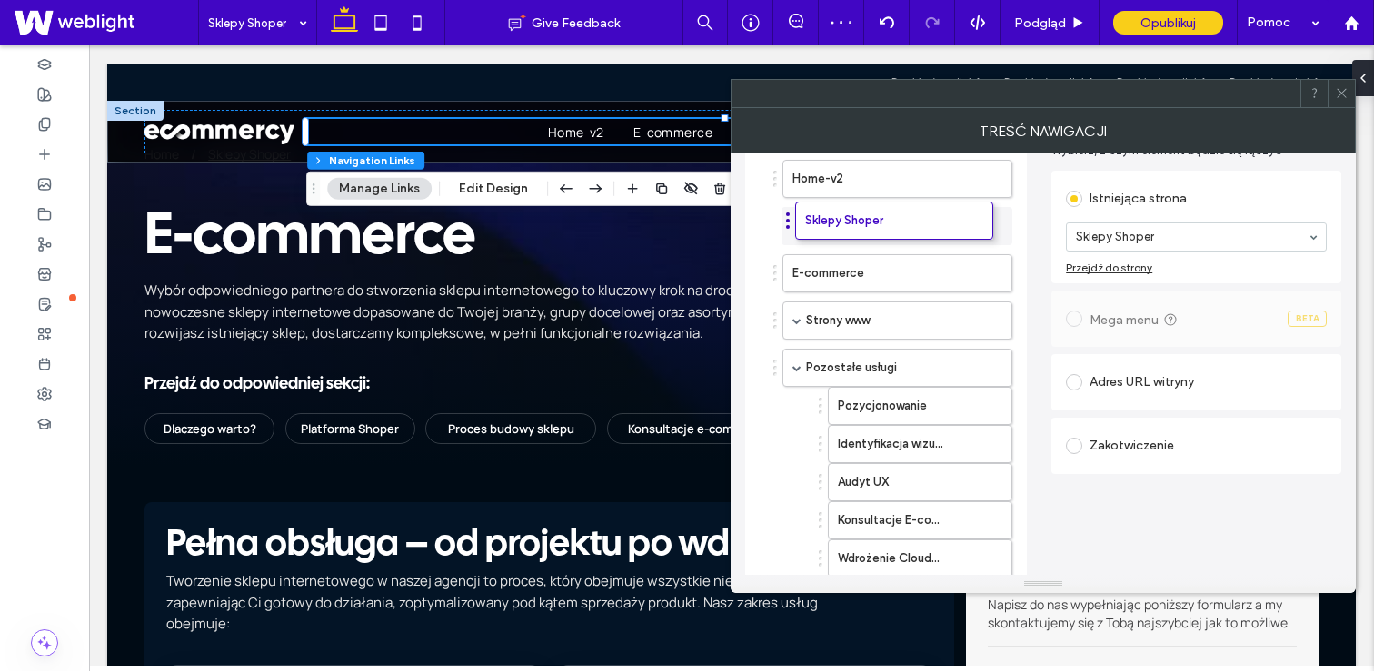
drag, startPoint x: 859, startPoint y: 302, endPoint x: 839, endPoint y: 203, distance: 100.1
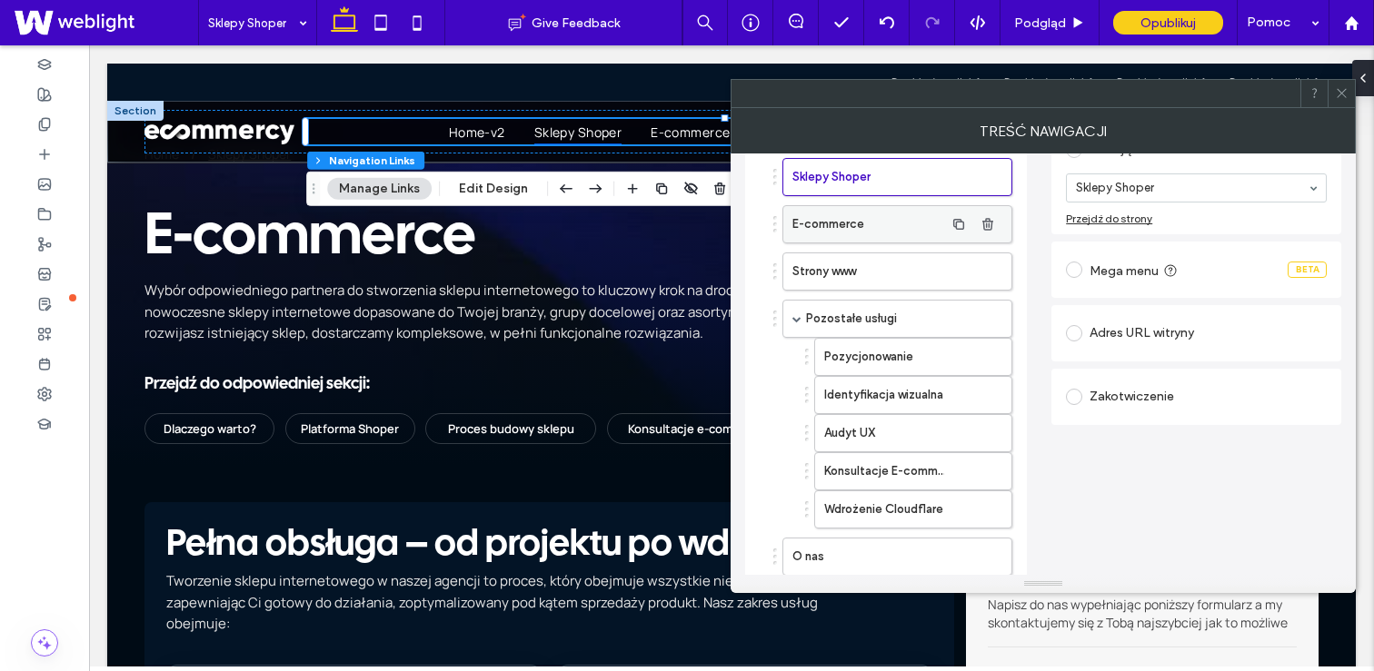
scroll to position [0, 0]
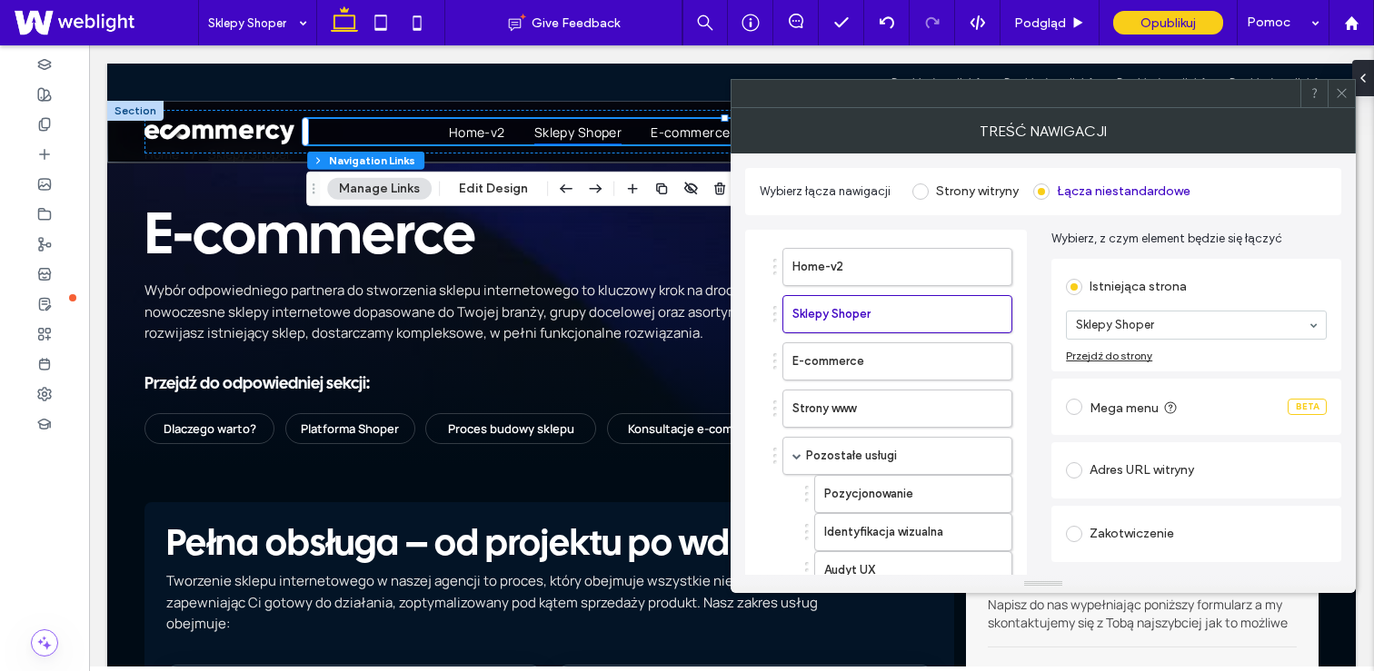
click at [1344, 99] on icon at bounding box center [1342, 93] width 14 height 14
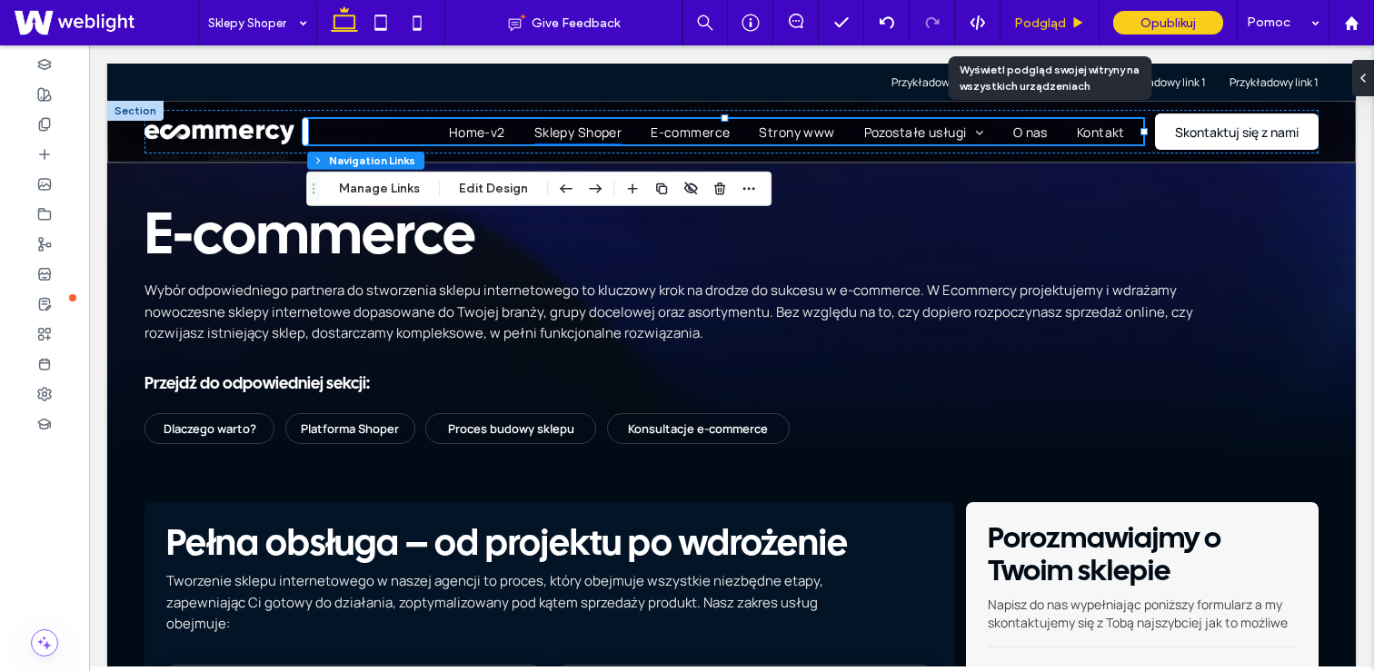
click at [1055, 28] on span "Podgląd" at bounding box center [1040, 22] width 52 height 15
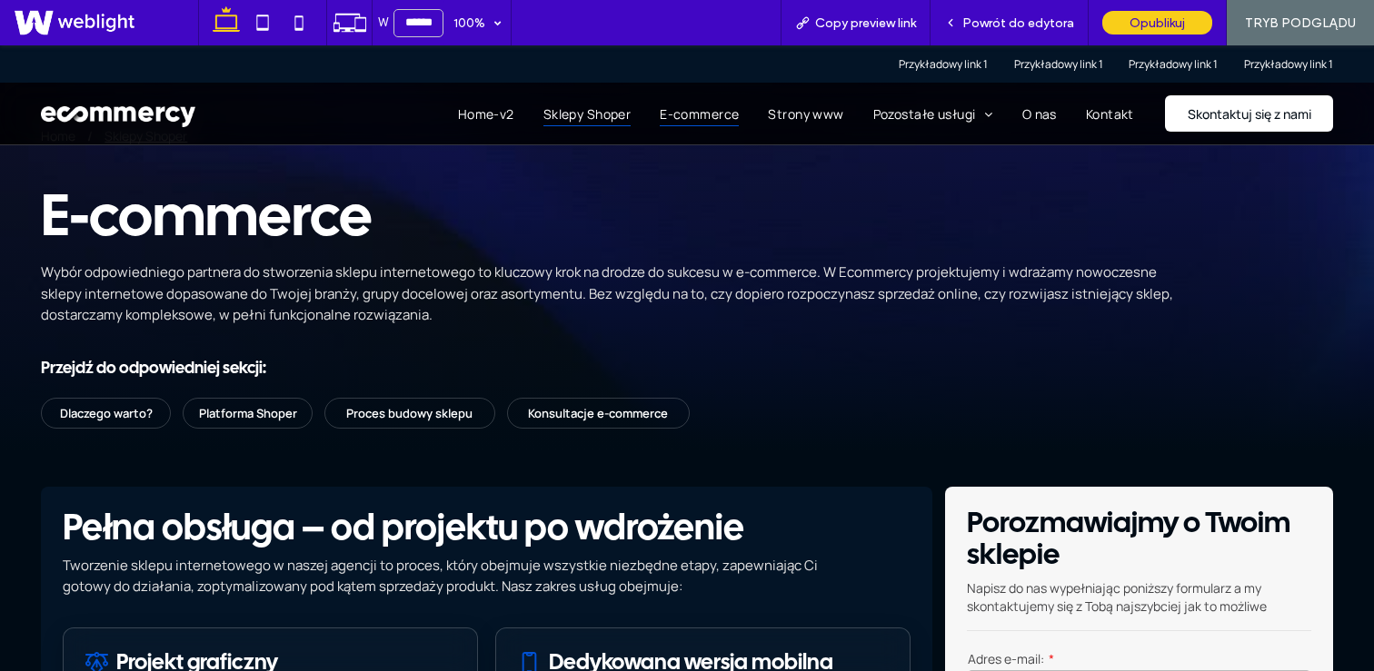
click at [700, 116] on span "E-commerce" at bounding box center [699, 113] width 79 height 25
click at [557, 122] on span "Sklepy Shoper" at bounding box center [586, 113] width 87 height 25
click at [988, 25] on span "Powrót do edytora" at bounding box center [1018, 22] width 112 height 15
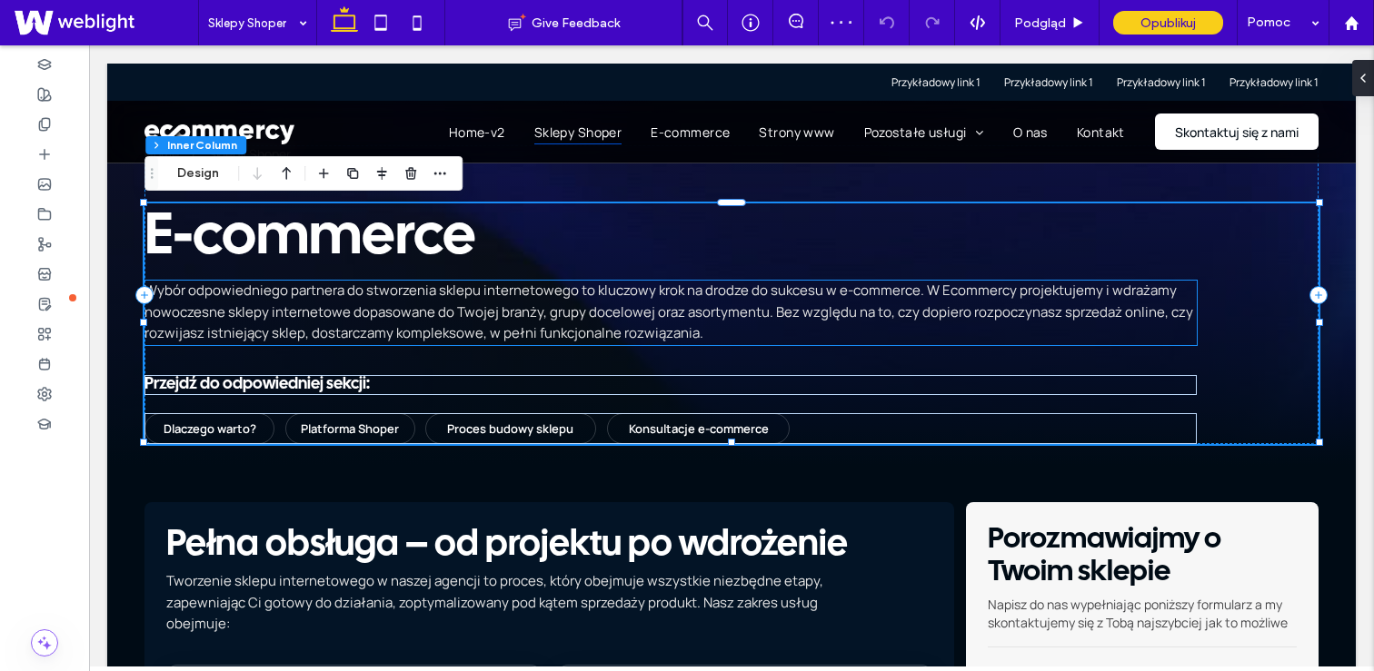
scroll to position [203, 0]
click at [452, 313] on span "Wybór odpowiedniego partnera do stworzenia sklepu internetowego to kluczowy kro…" at bounding box center [668, 312] width 1048 height 62
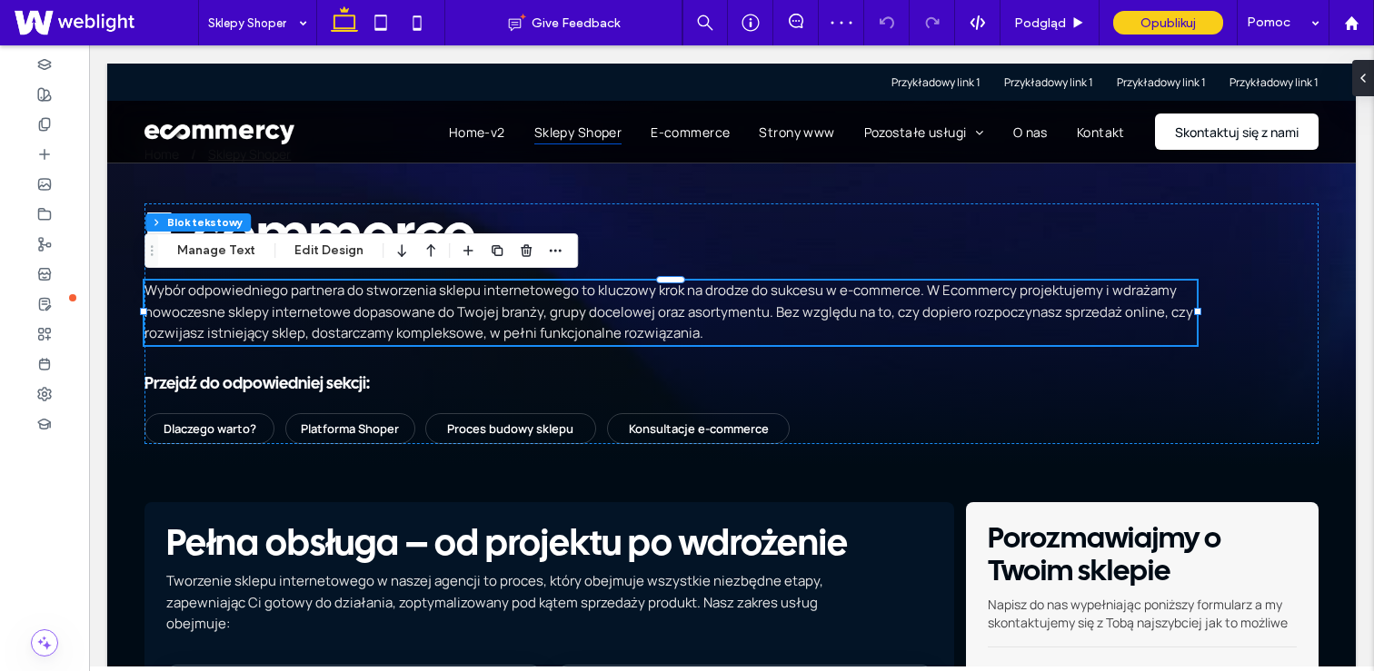
click at [452, 313] on span "Wybór odpowiedniego partnera do stworzenia sklepu internetowego to kluczowy kro…" at bounding box center [668, 312] width 1048 height 62
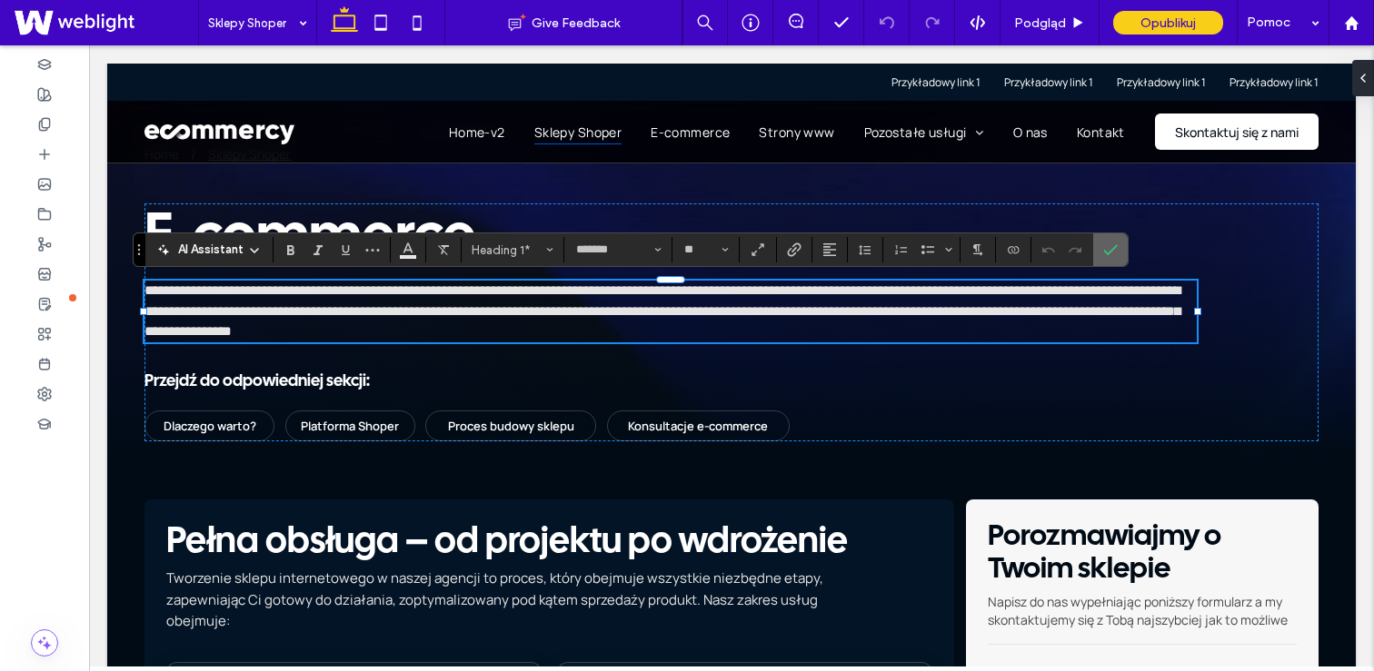
click at [1107, 245] on icon "Potwierdź" at bounding box center [1110, 250] width 15 height 15
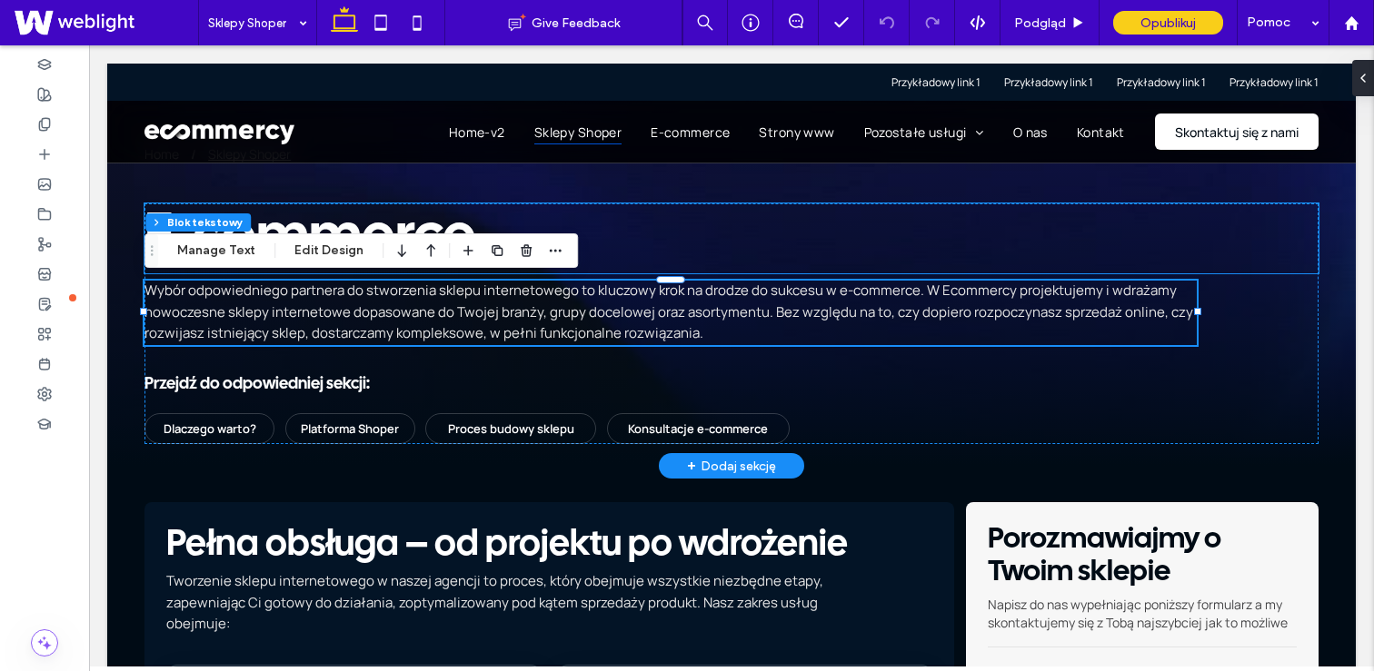
click at [801, 226] on h1 "E-commerce" at bounding box center [731, 238] width 1174 height 70
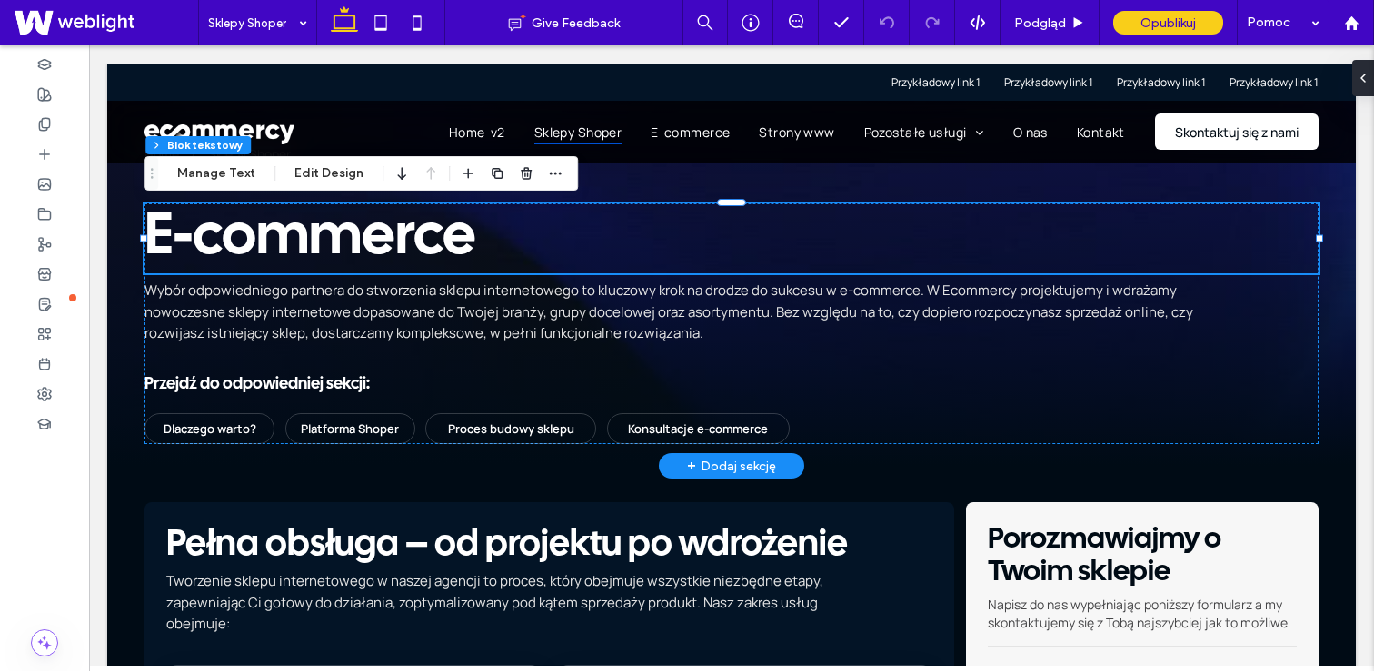
click at [342, 255] on span "E-commerce" at bounding box center [310, 238] width 332 height 55
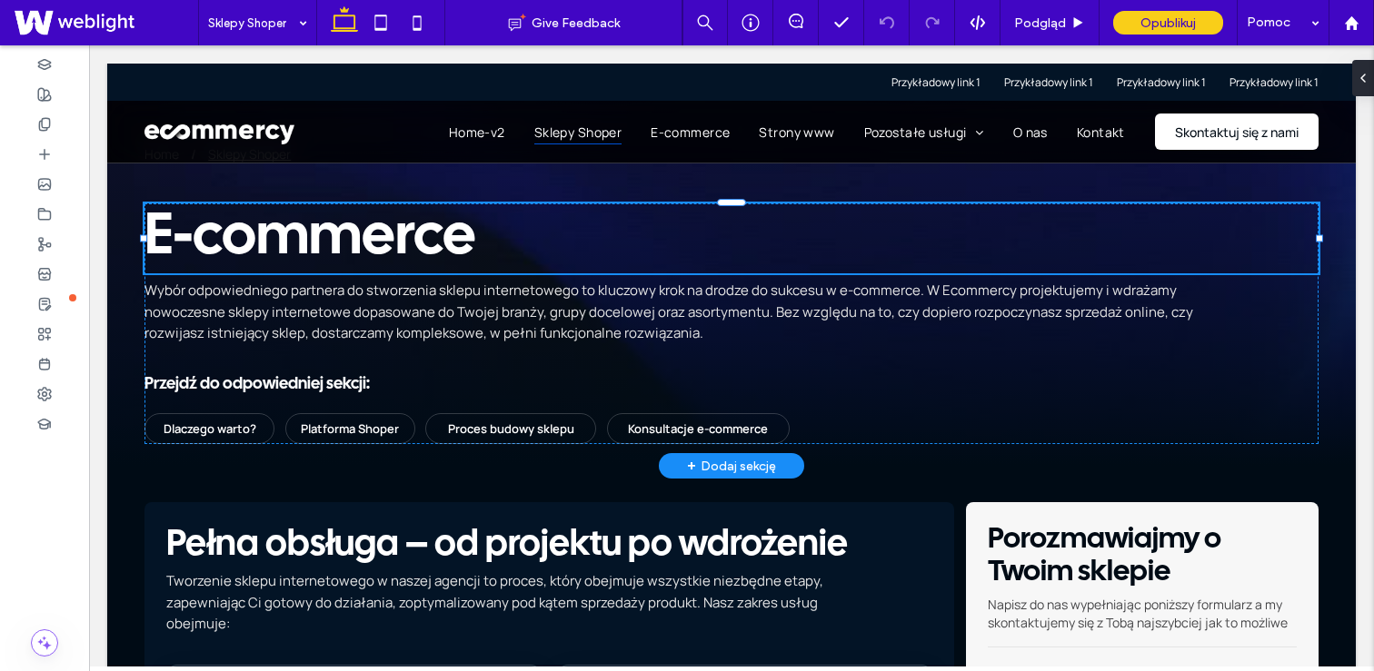
type input "**********"
type input "**"
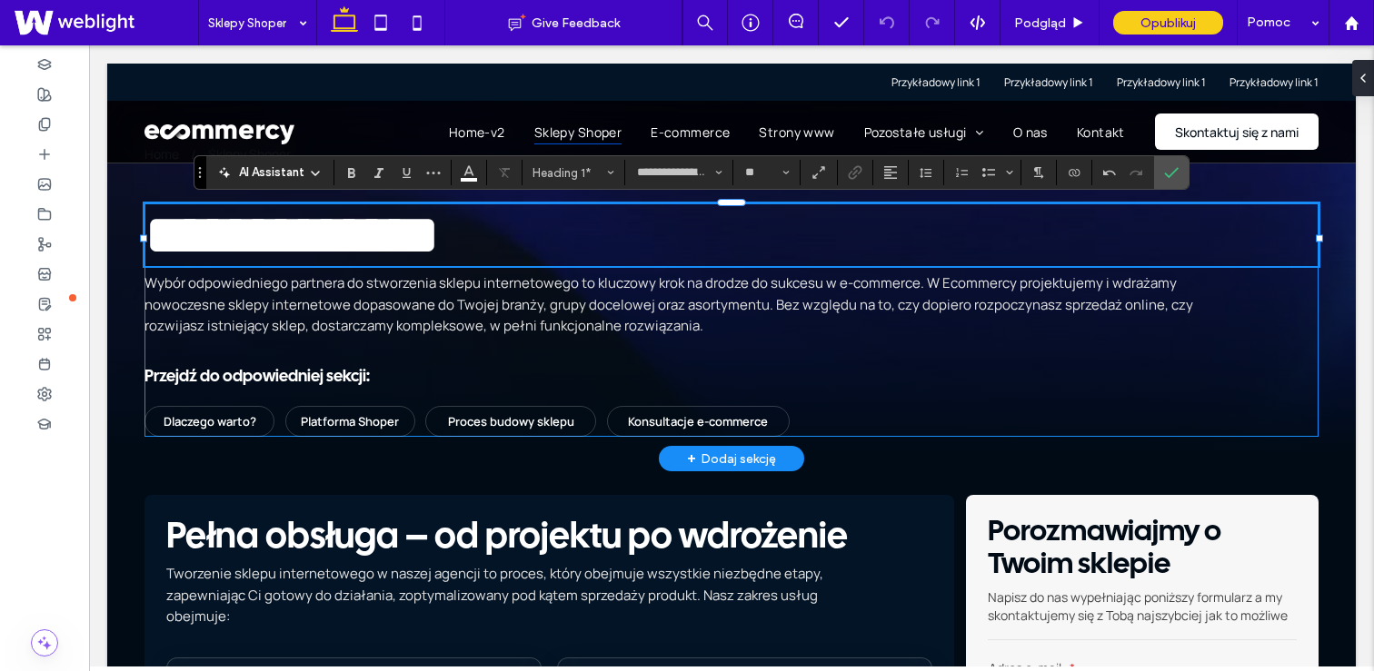
click at [367, 332] on span "Wybór odpowiedniego partnera do stworzenia sklepu internetowego to kluczowy kro…" at bounding box center [668, 304] width 1048 height 62
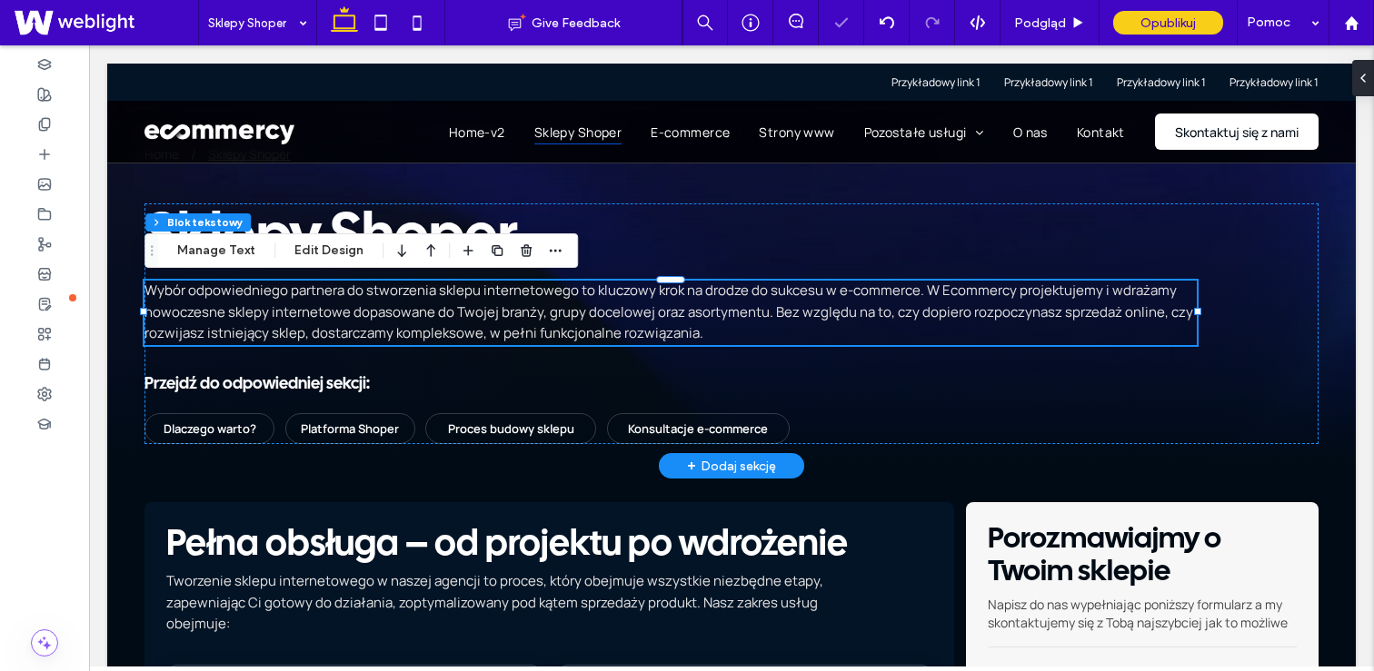
click at [367, 332] on span "Wybór odpowiedniego partnera do stworzenia sklepu internetowego to kluczowy kro…" at bounding box center [668, 312] width 1048 height 62
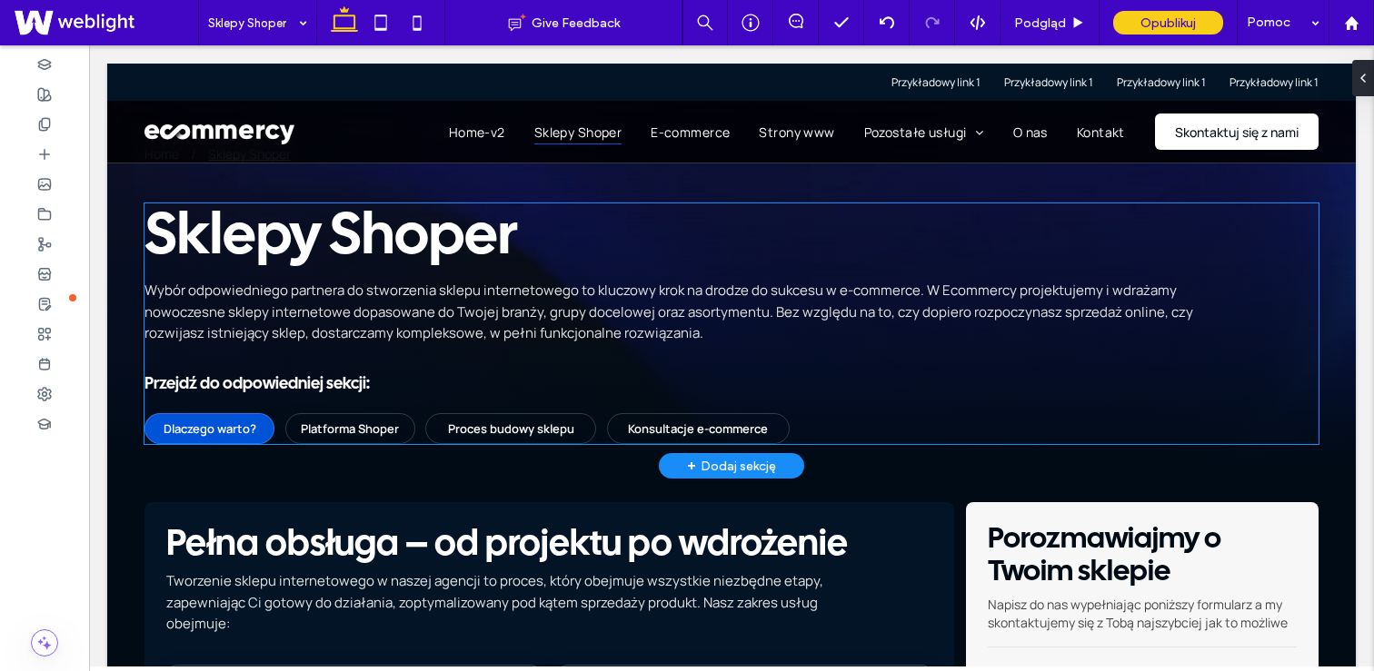
click at [234, 424] on span "Dlaczego warto?" at bounding box center [210, 429] width 93 height 16
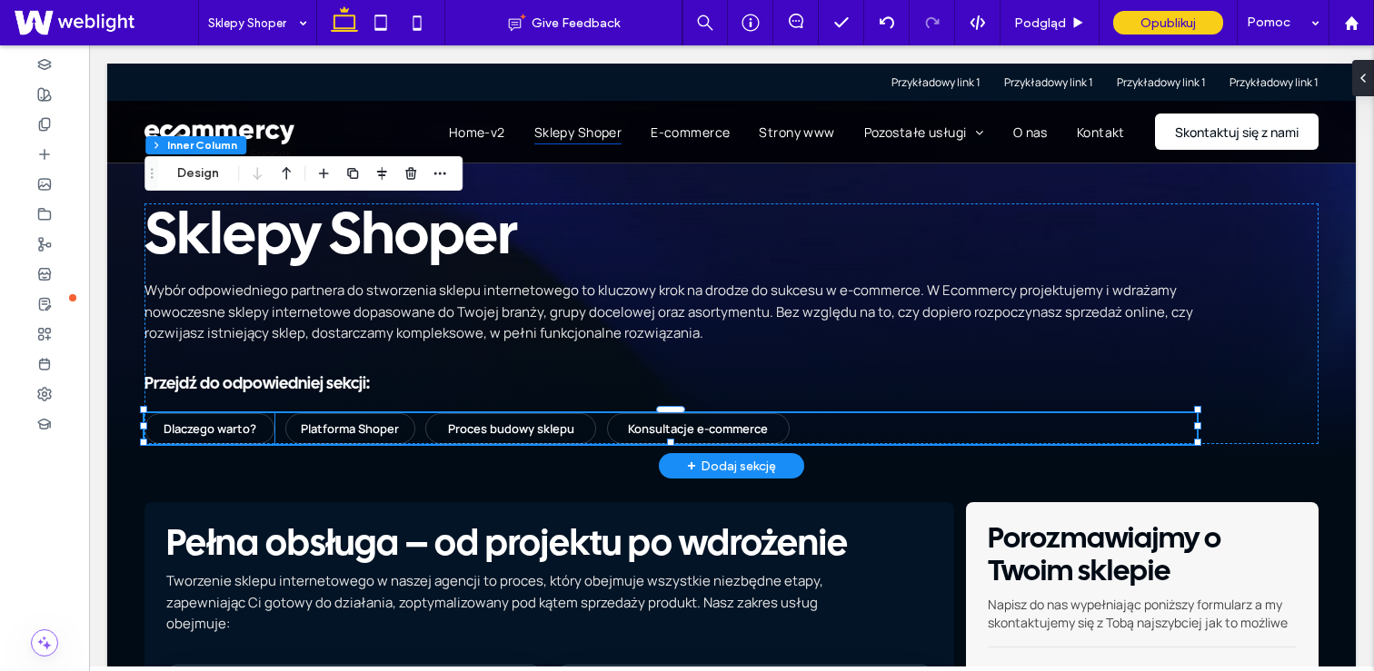
click at [210, 422] on span "Dlaczego warto?" at bounding box center [210, 429] width 93 height 16
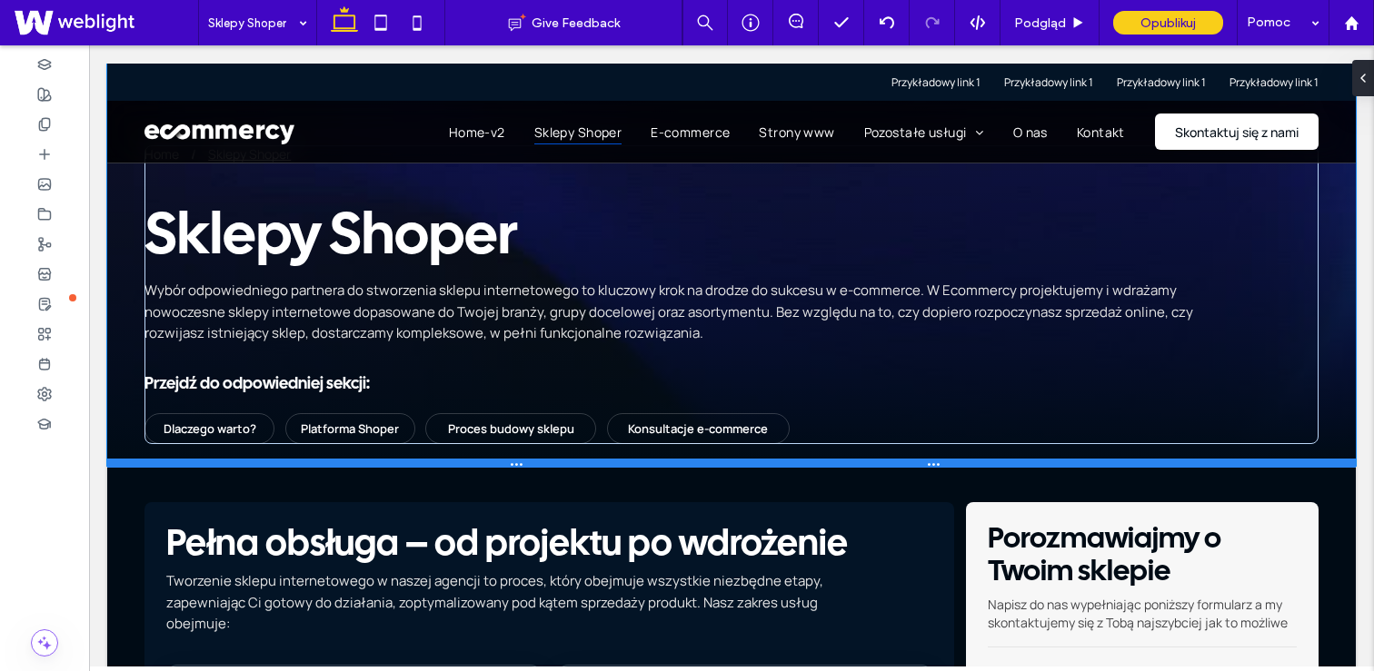
click at [410, 466] on div at bounding box center [731, 463] width 1248 height 9
type input "***"
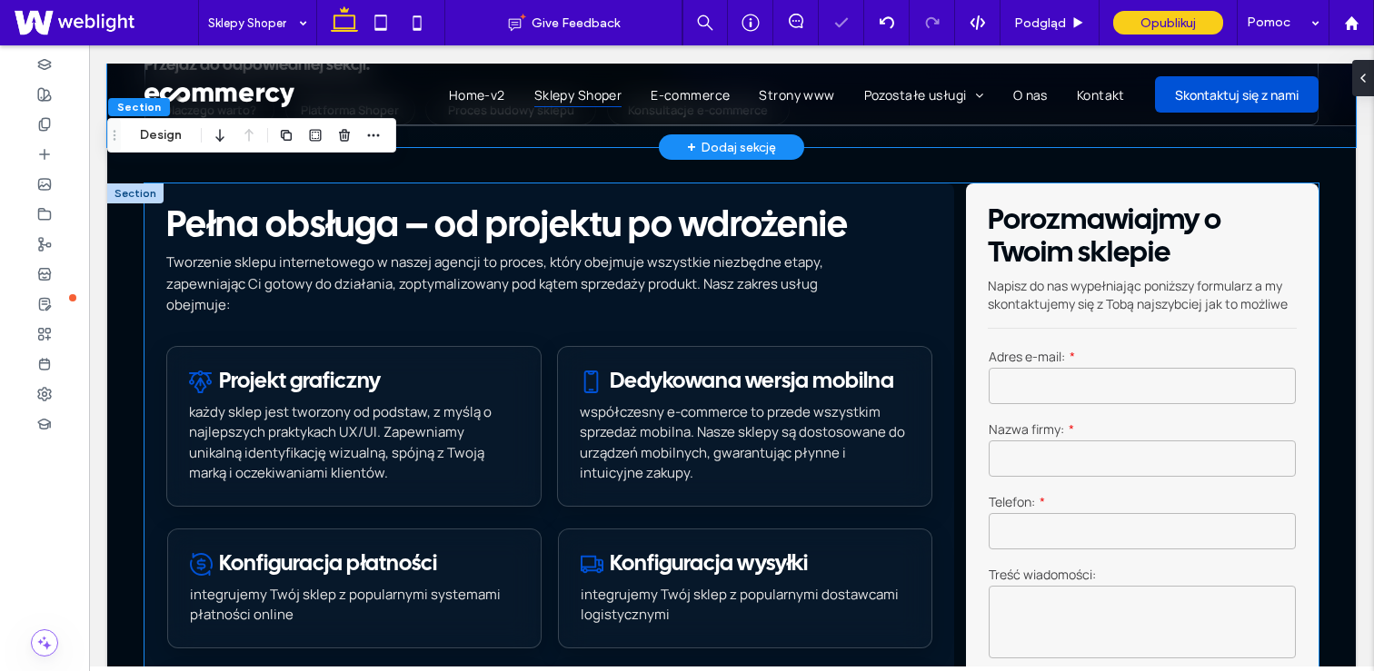
scroll to position [335, 0]
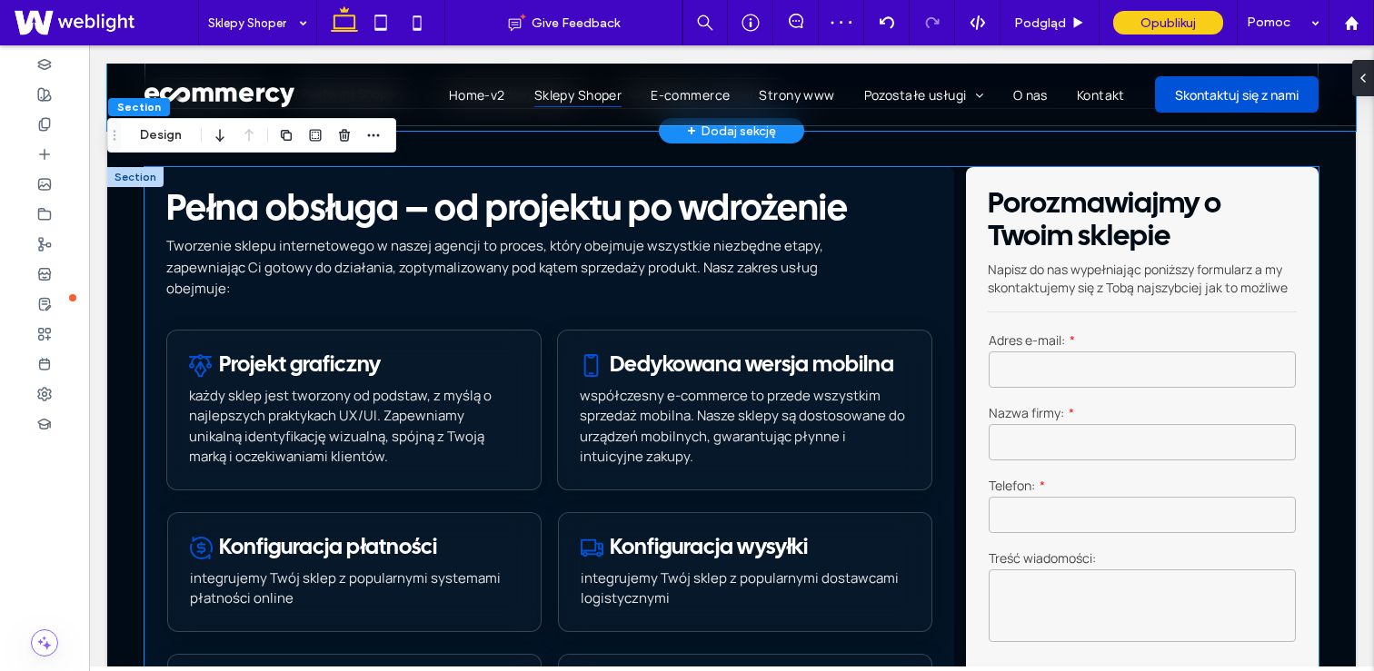
click at [302, 376] on div "Projekt graficzny każdy sklep jest tworzony od podstaw, z myślą o najlepszych p…" at bounding box center [353, 410] width 375 height 161
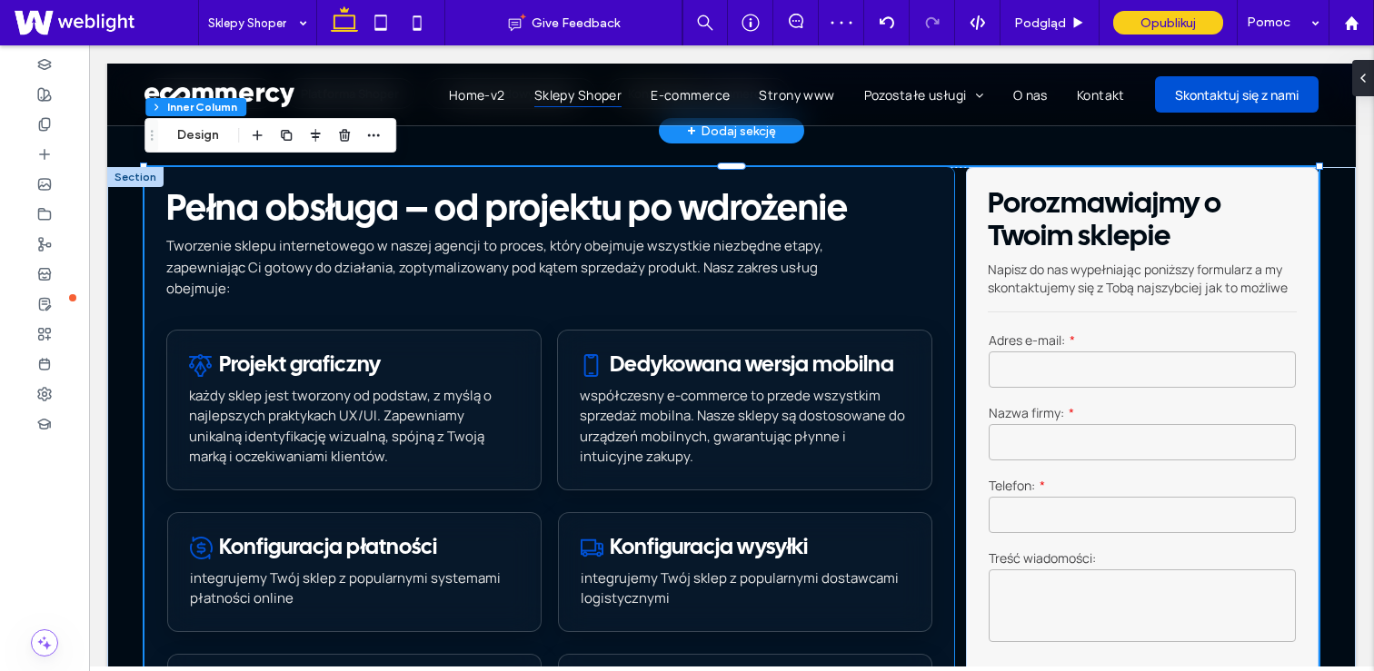
click at [286, 368] on span "Projekt graficzny" at bounding box center [300, 365] width 162 height 21
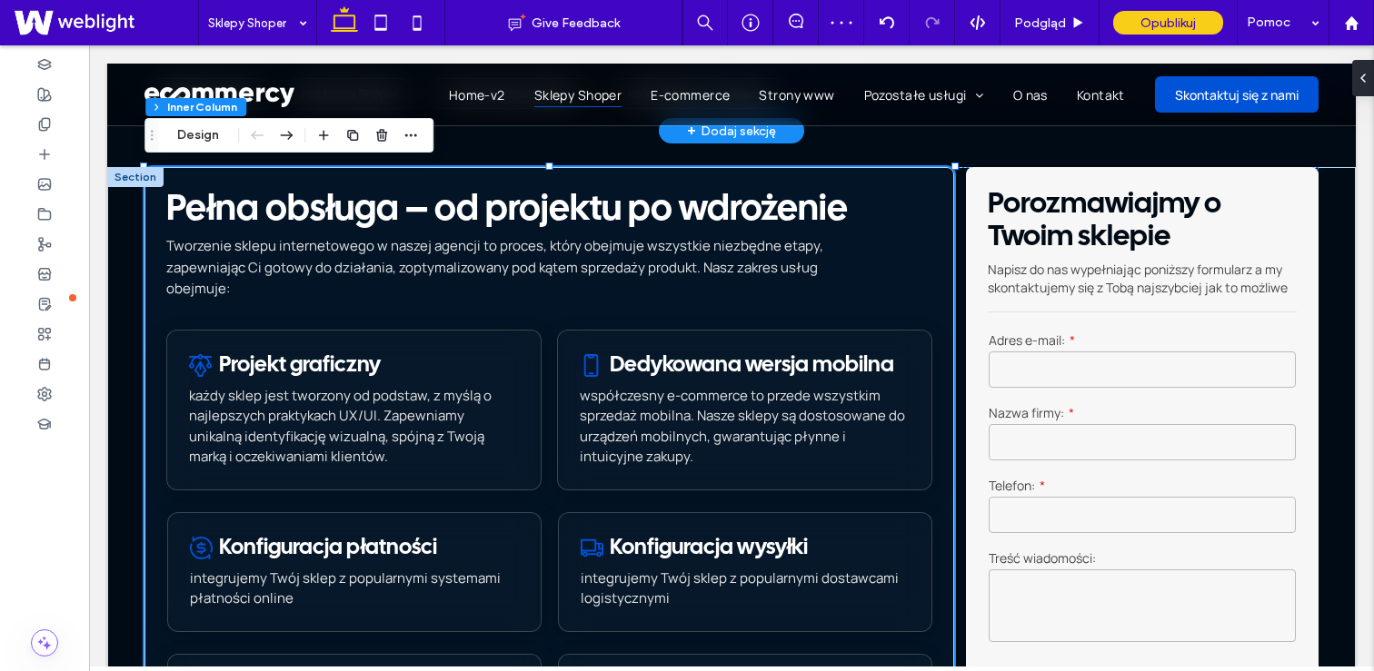
click at [281, 364] on span "Projekt graficzny" at bounding box center [300, 365] width 162 height 21
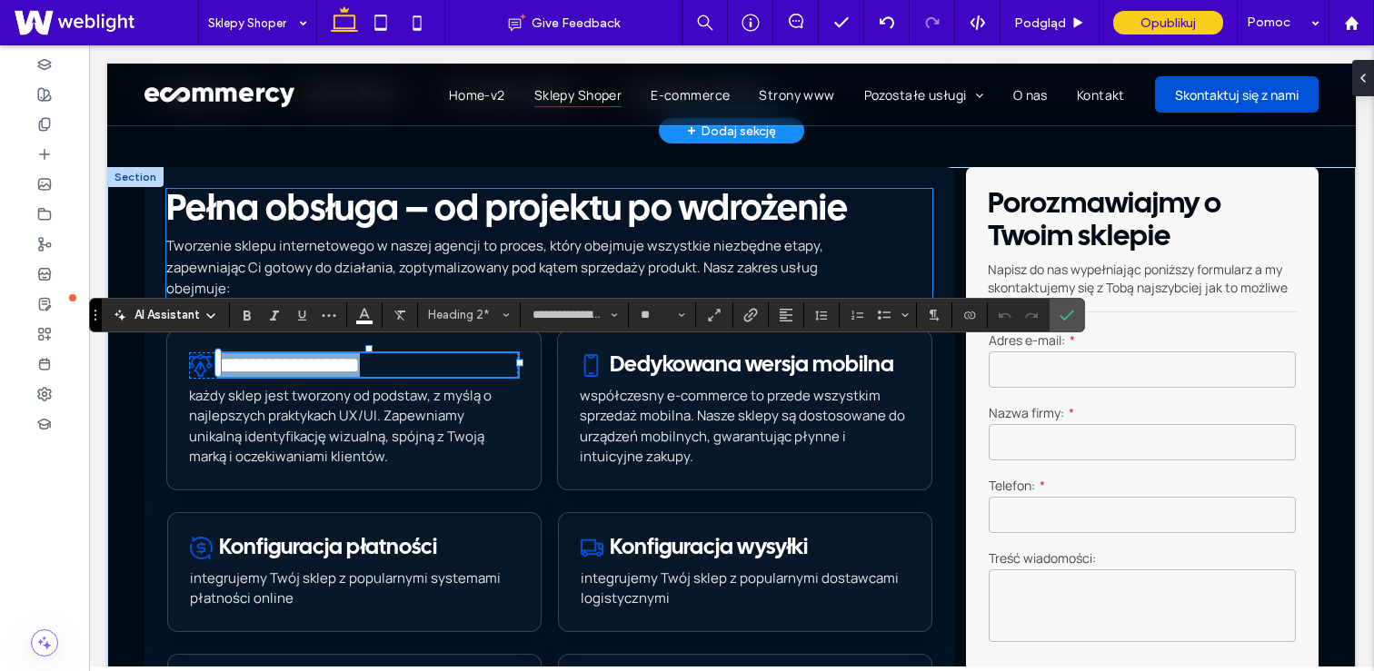
click at [271, 210] on span "Pełna obsługa – od projektu po wdrożenie" at bounding box center [506, 211] width 681 height 34
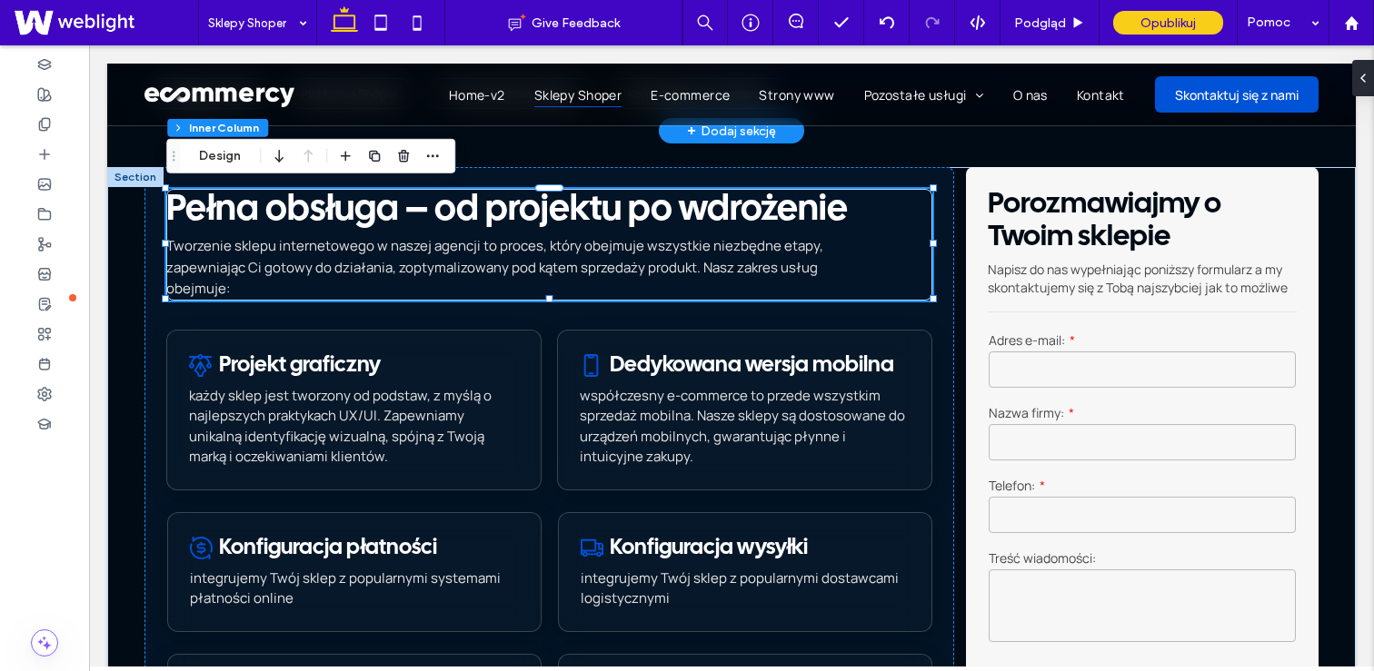
click at [271, 210] on span "Pełna obsługa – od projektu po wdrożenie" at bounding box center [506, 211] width 681 height 34
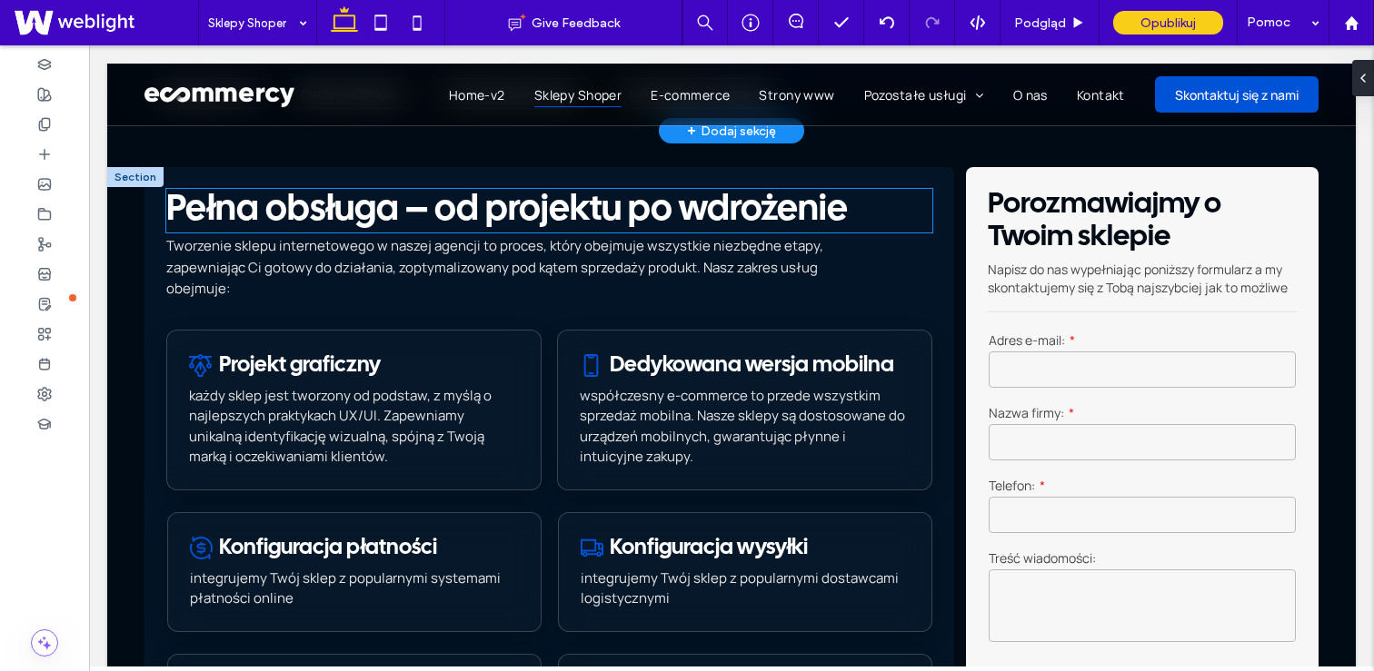
click at [262, 209] on span "Pełna obsługa – od projektu po wdrożenie" at bounding box center [506, 211] width 681 height 34
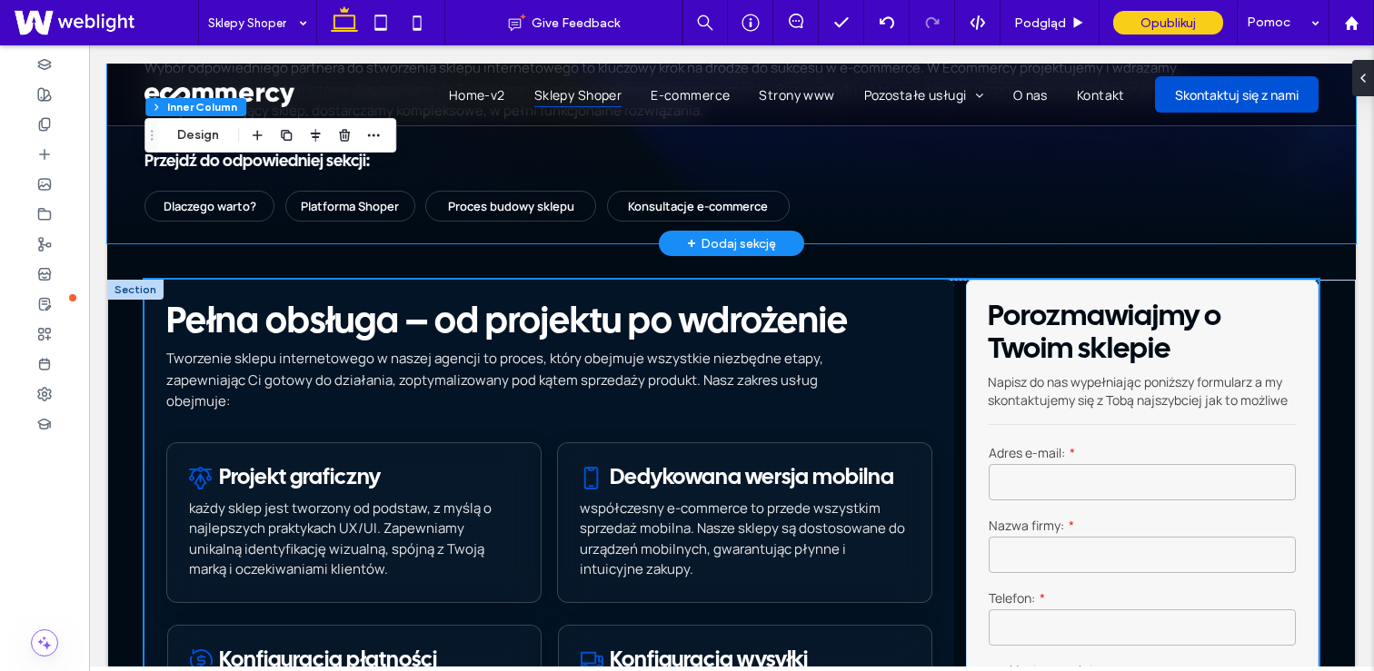
scroll to position [0, 0]
